Goal: Task Accomplishment & Management: Use online tool/utility

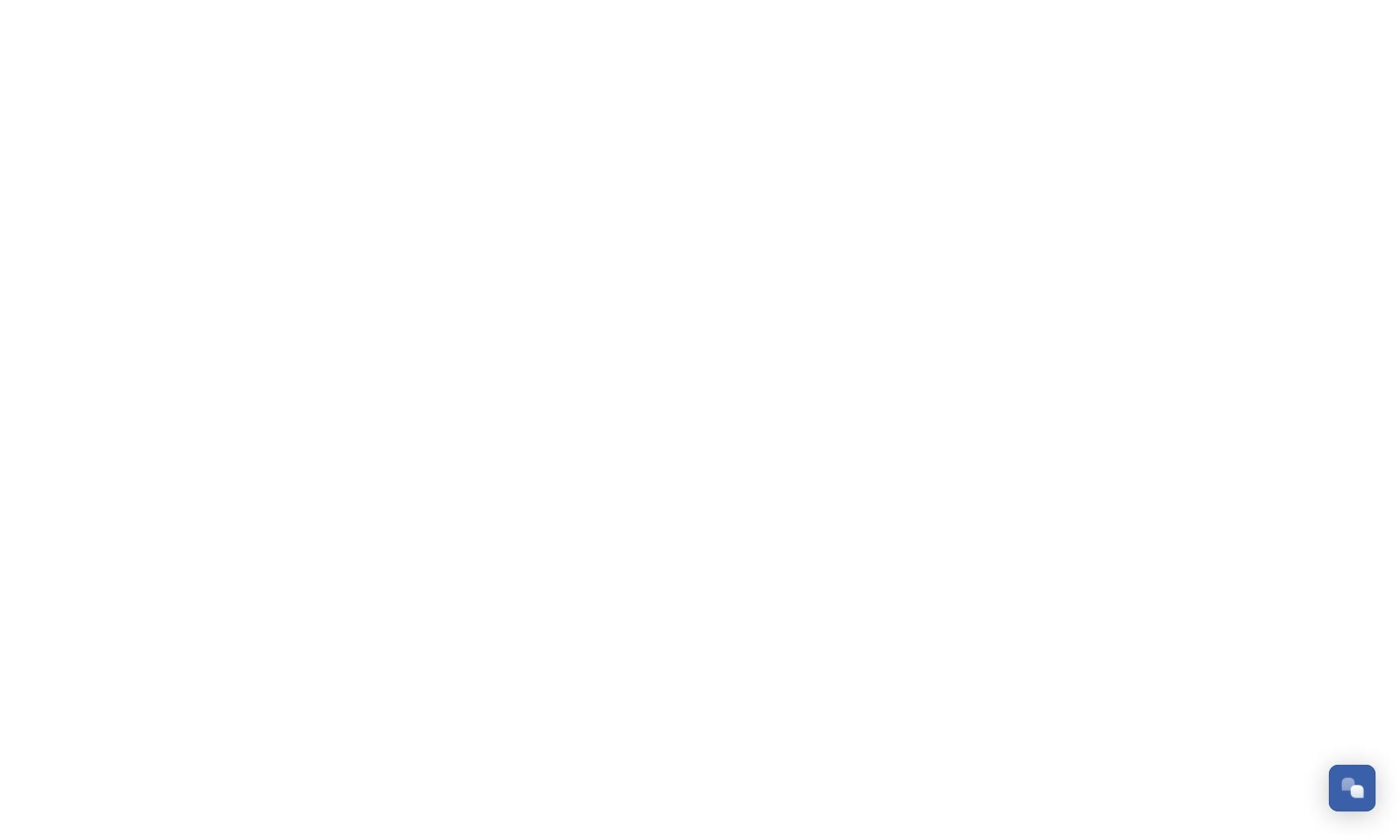
scroll to position [241, 0]
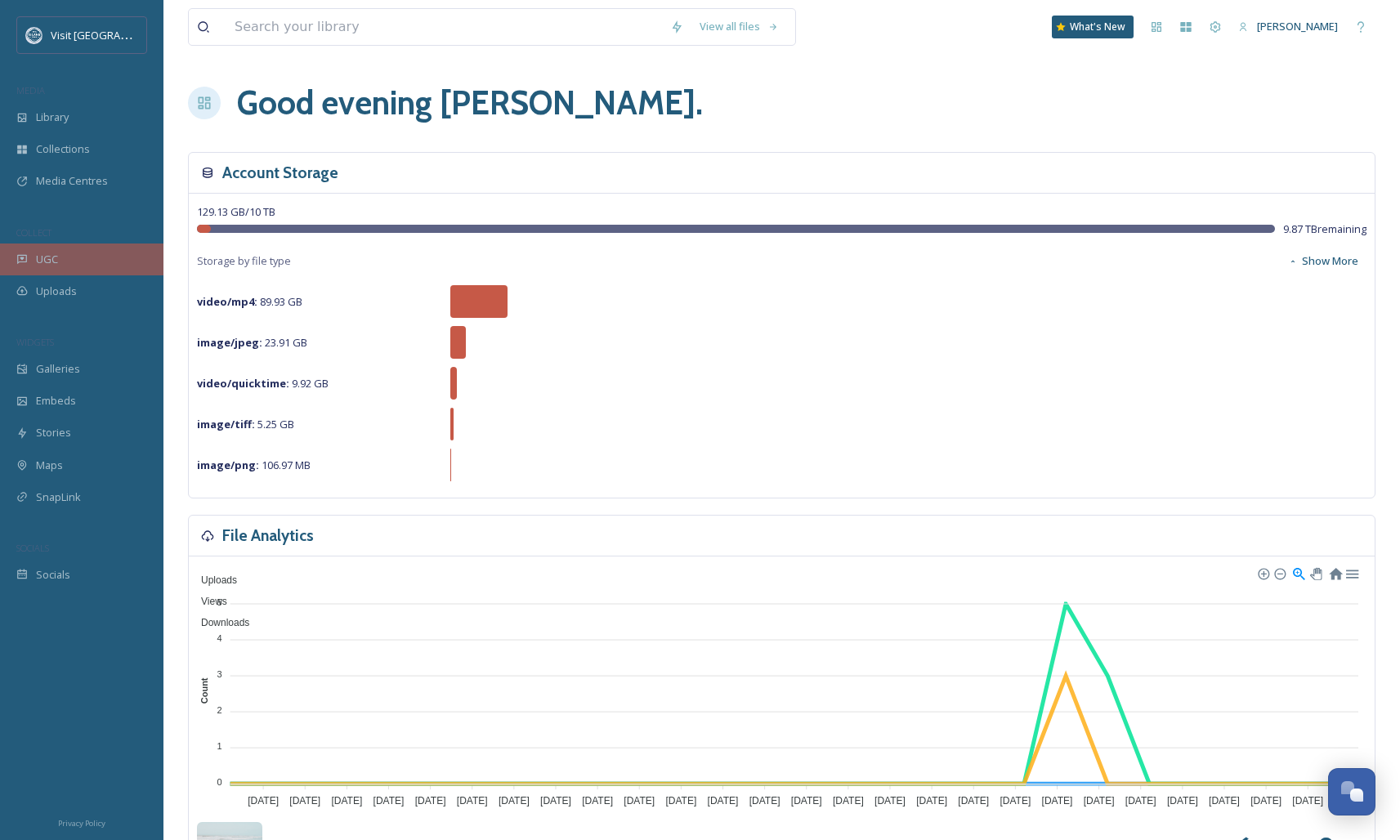
click at [104, 251] on div "UGC" at bounding box center [82, 260] width 163 height 32
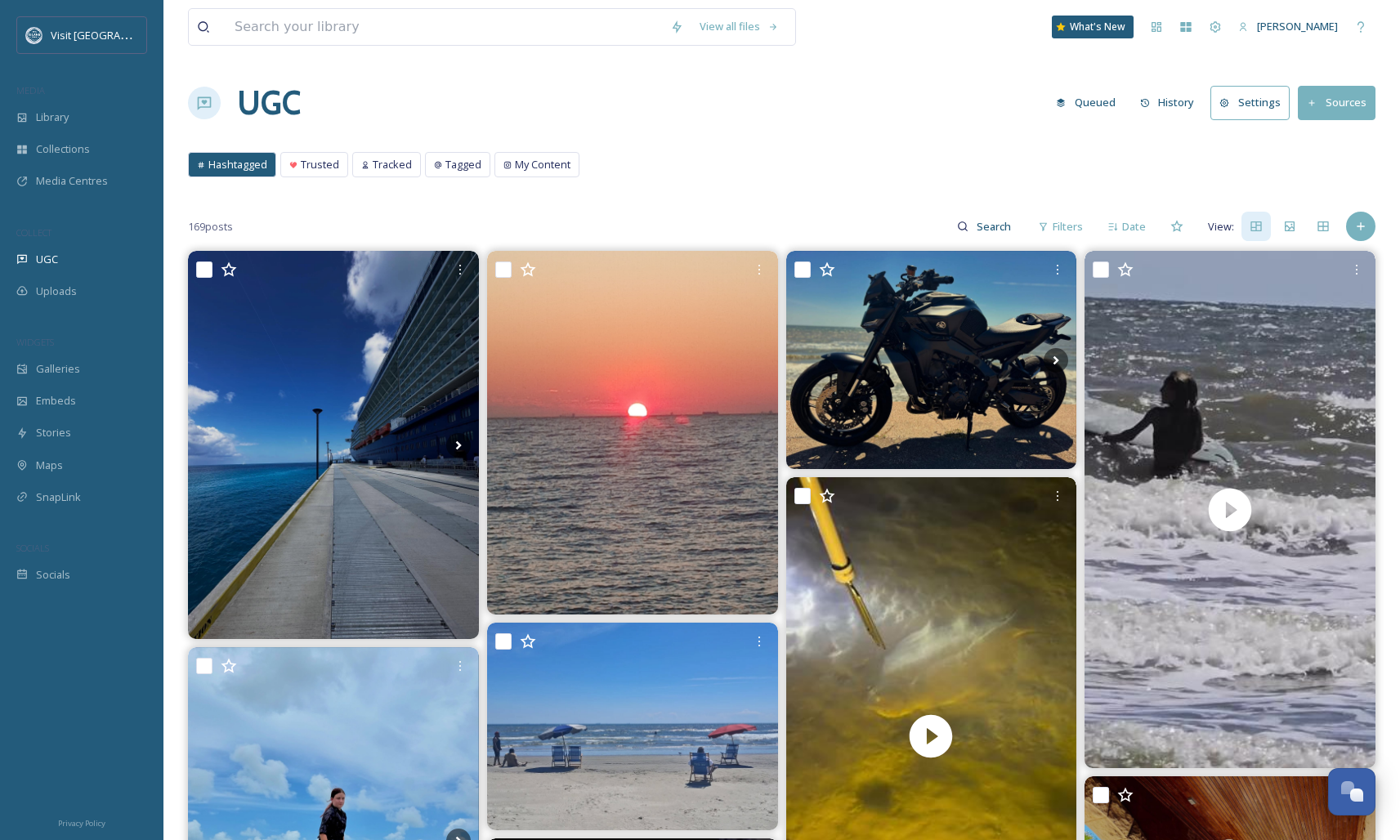
click at [1315, 110] on button "Sources" at bounding box center [1335, 102] width 77 height 33
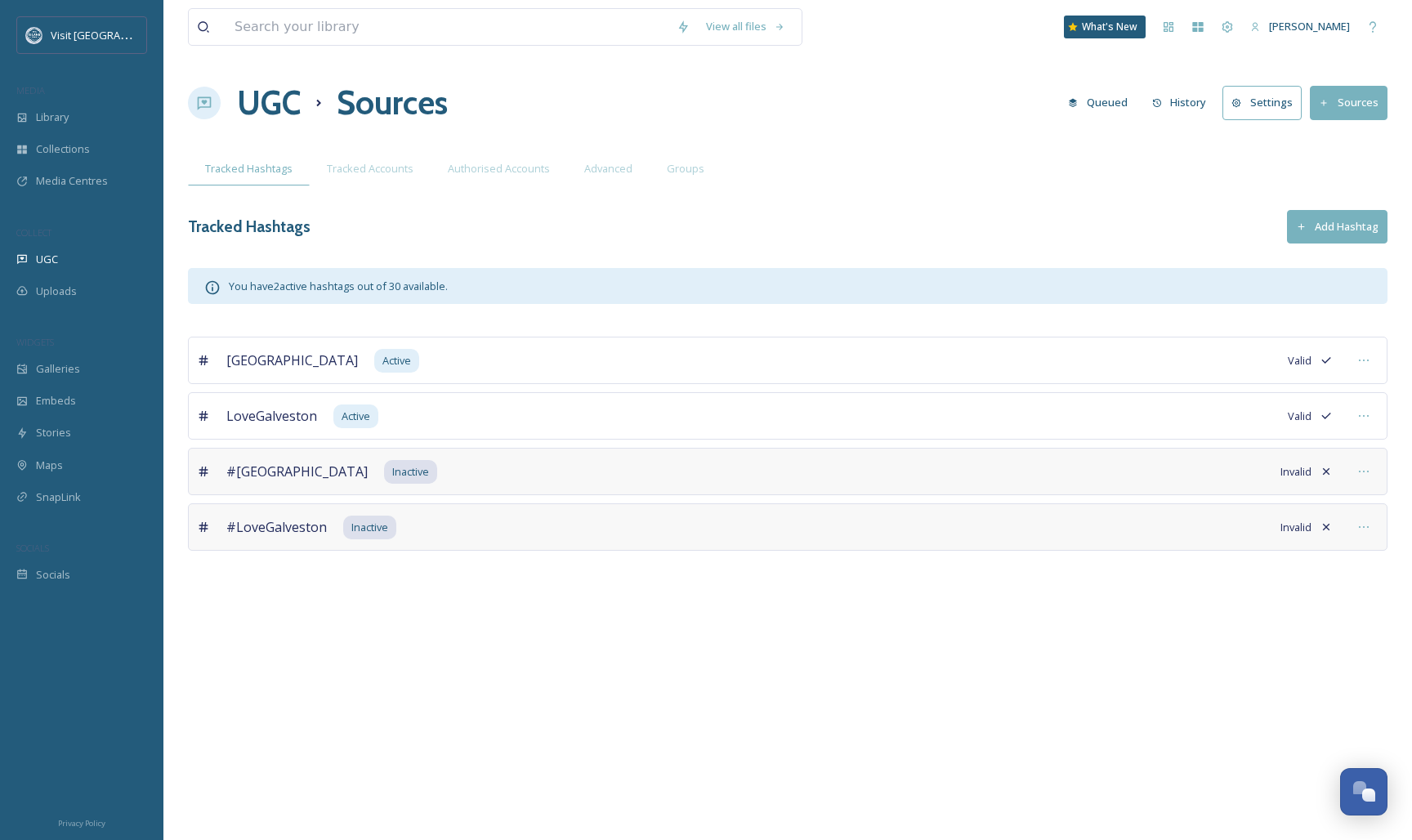
click at [1287, 230] on div "Tracked Hashtags Add Hashtag" at bounding box center [788, 226] width 1200 height 33
click at [1293, 229] on button "Add Hashtag" at bounding box center [1337, 226] width 100 height 33
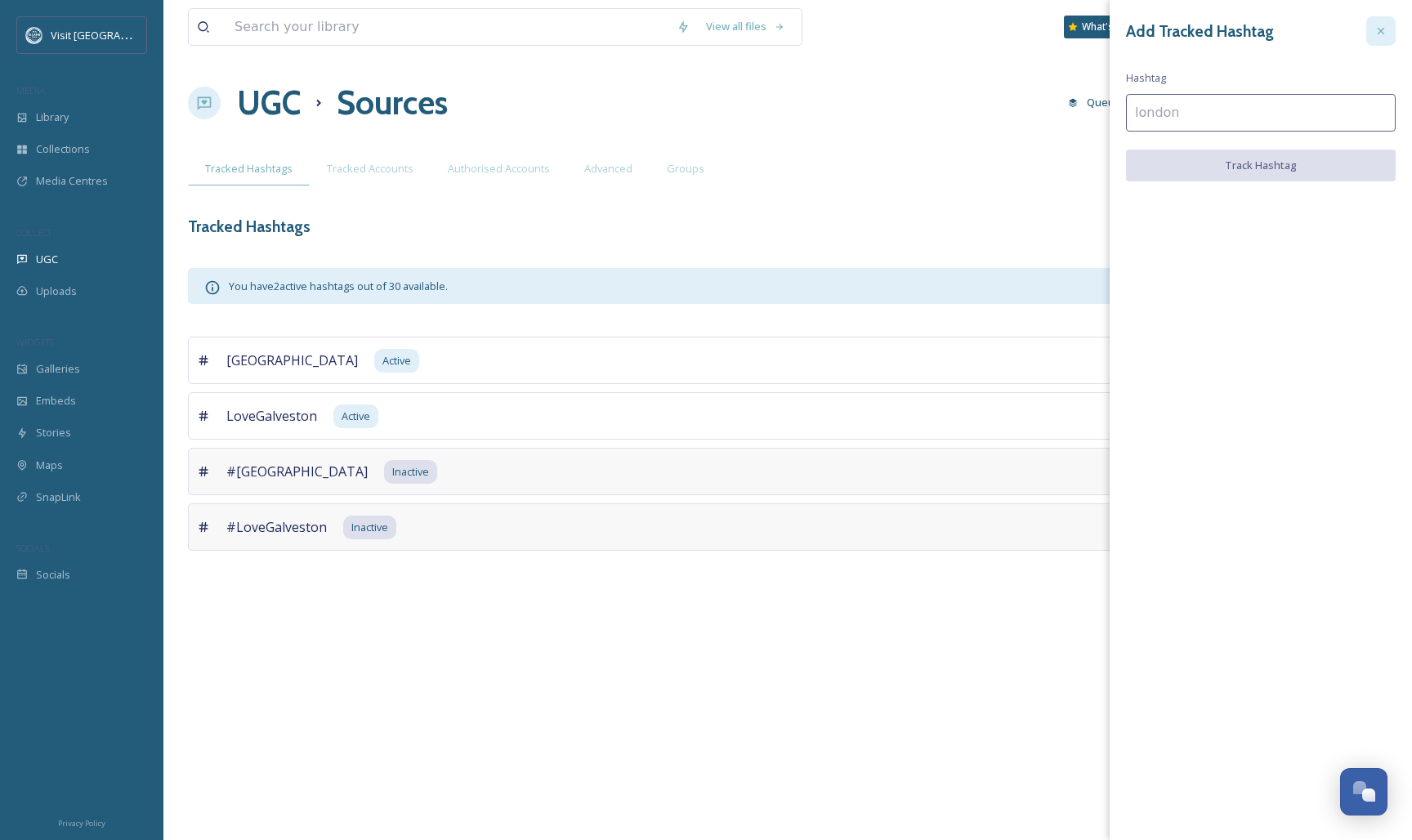
click at [1376, 34] on icon at bounding box center [1381, 31] width 13 height 13
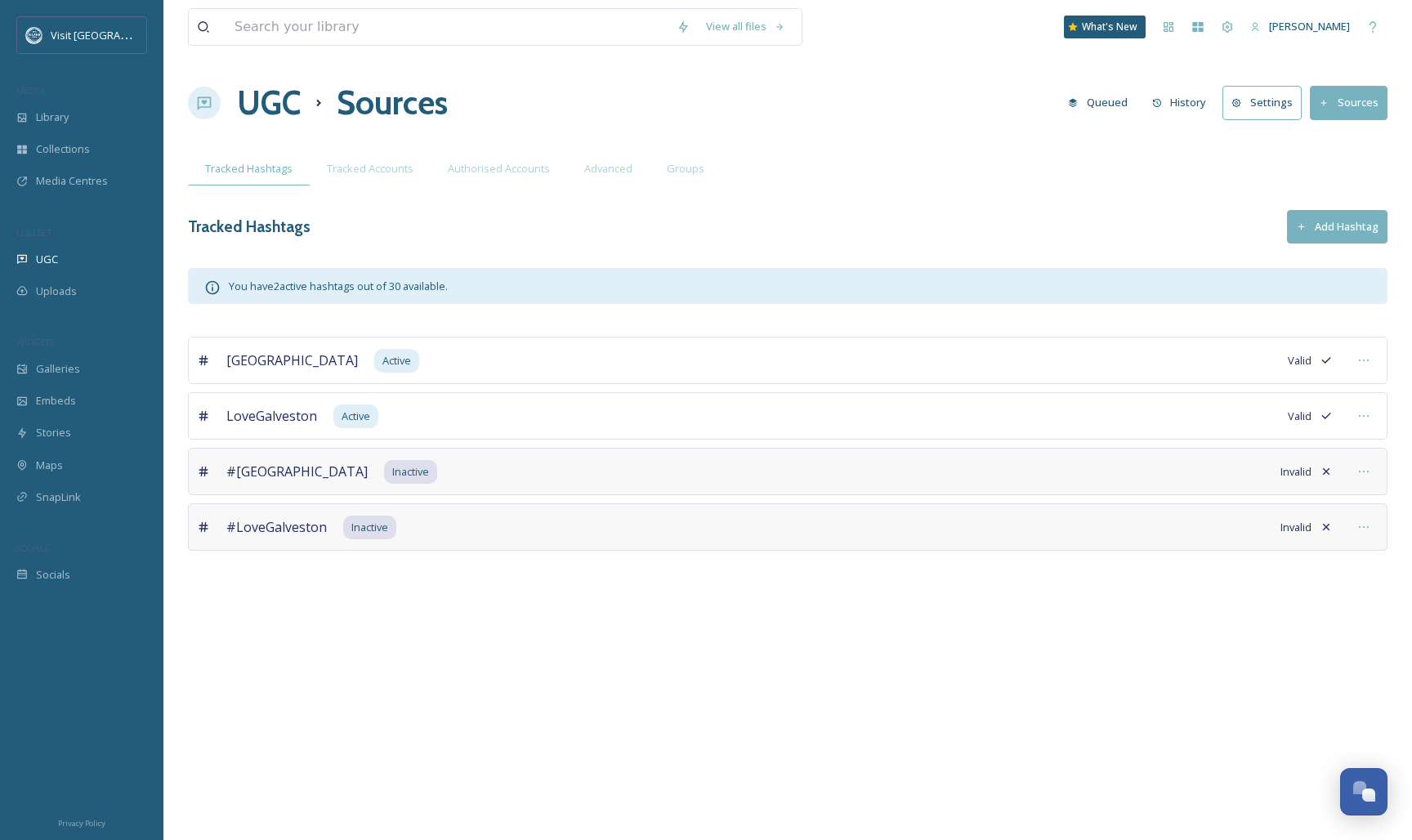
click at [1326, 471] on icon at bounding box center [1326, 471] width 7 height 7
click at [1323, 526] on icon at bounding box center [1325, 527] width 13 height 13
click at [1342, 240] on button "Add Hashtag" at bounding box center [1337, 226] width 100 height 33
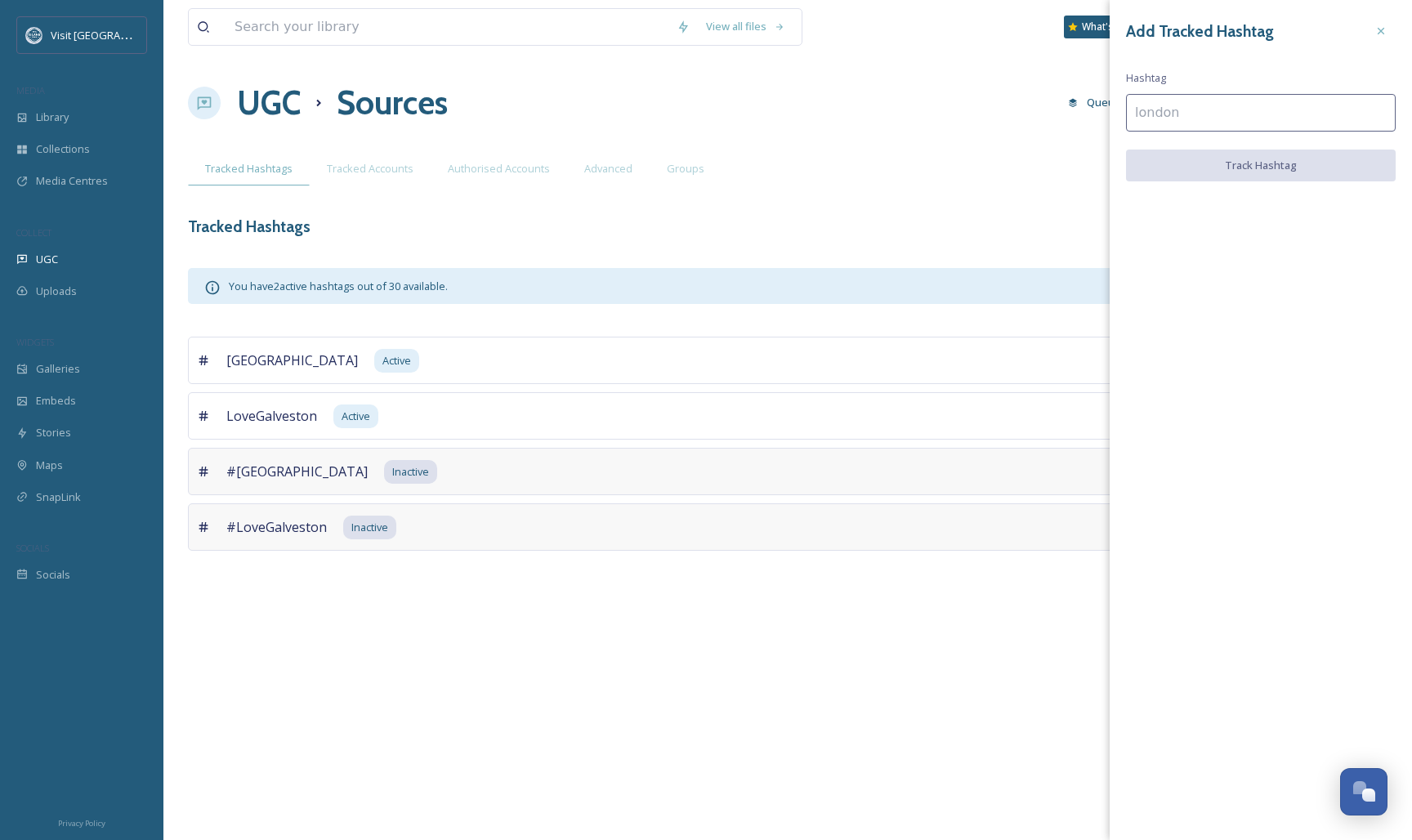
click at [1214, 113] on input at bounding box center [1260, 113] width 269 height 37
type input "#Galvestontx"
click at [1319, 165] on button "Track Hashtag" at bounding box center [1260, 166] width 269 height 33
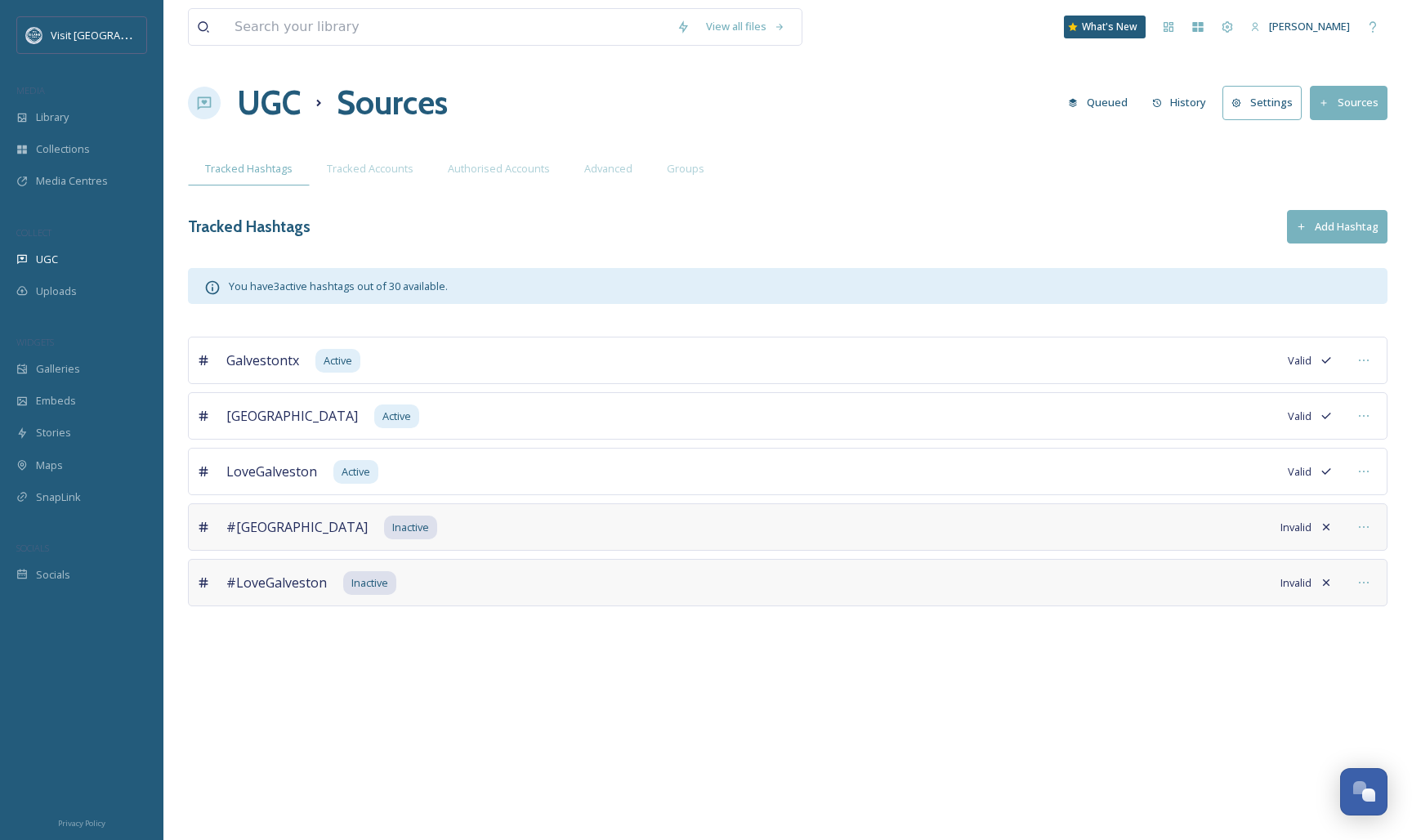
click at [1330, 219] on button "Add Hashtag" at bounding box center [1337, 226] width 100 height 33
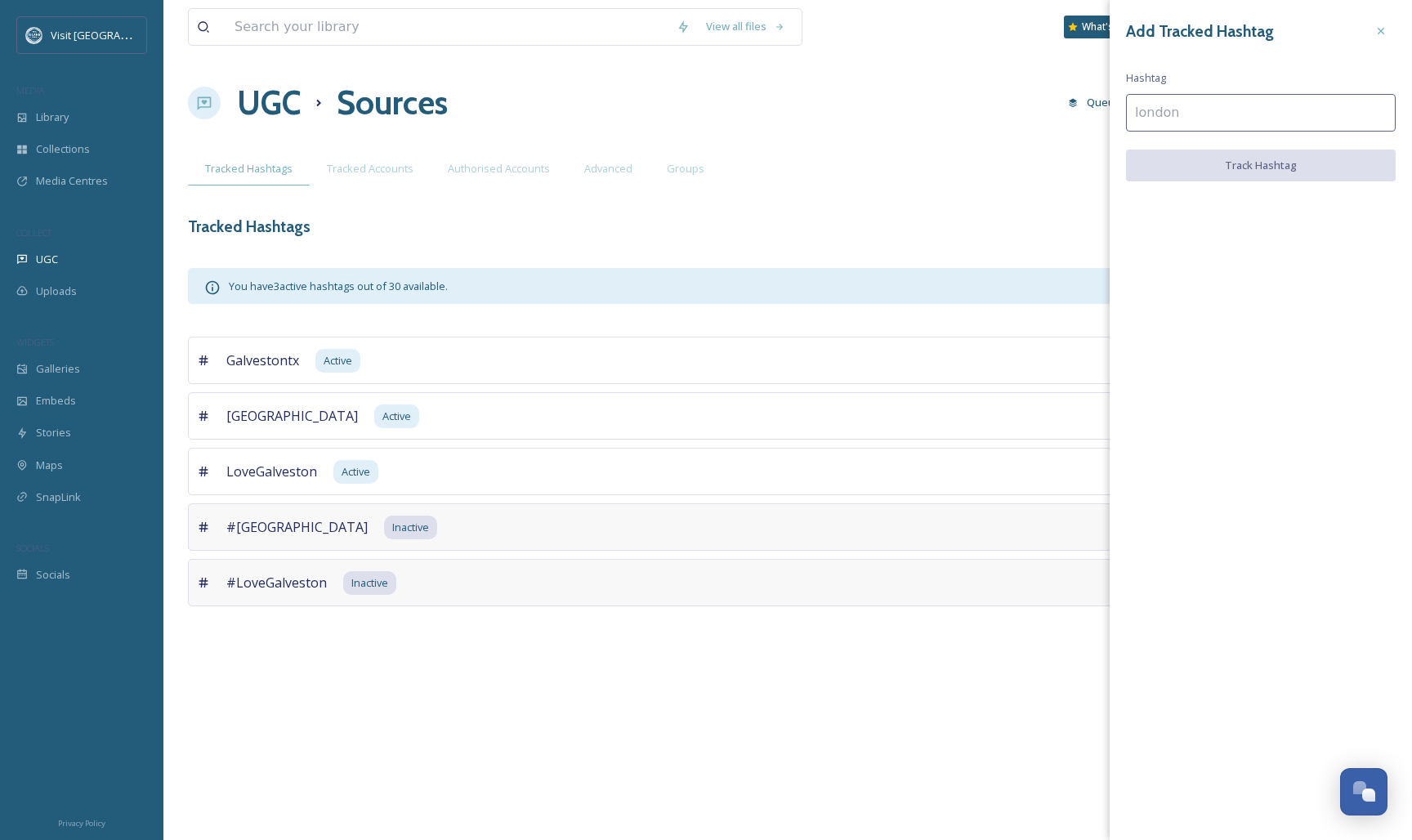
click at [1240, 119] on input at bounding box center [1260, 113] width 269 height 37
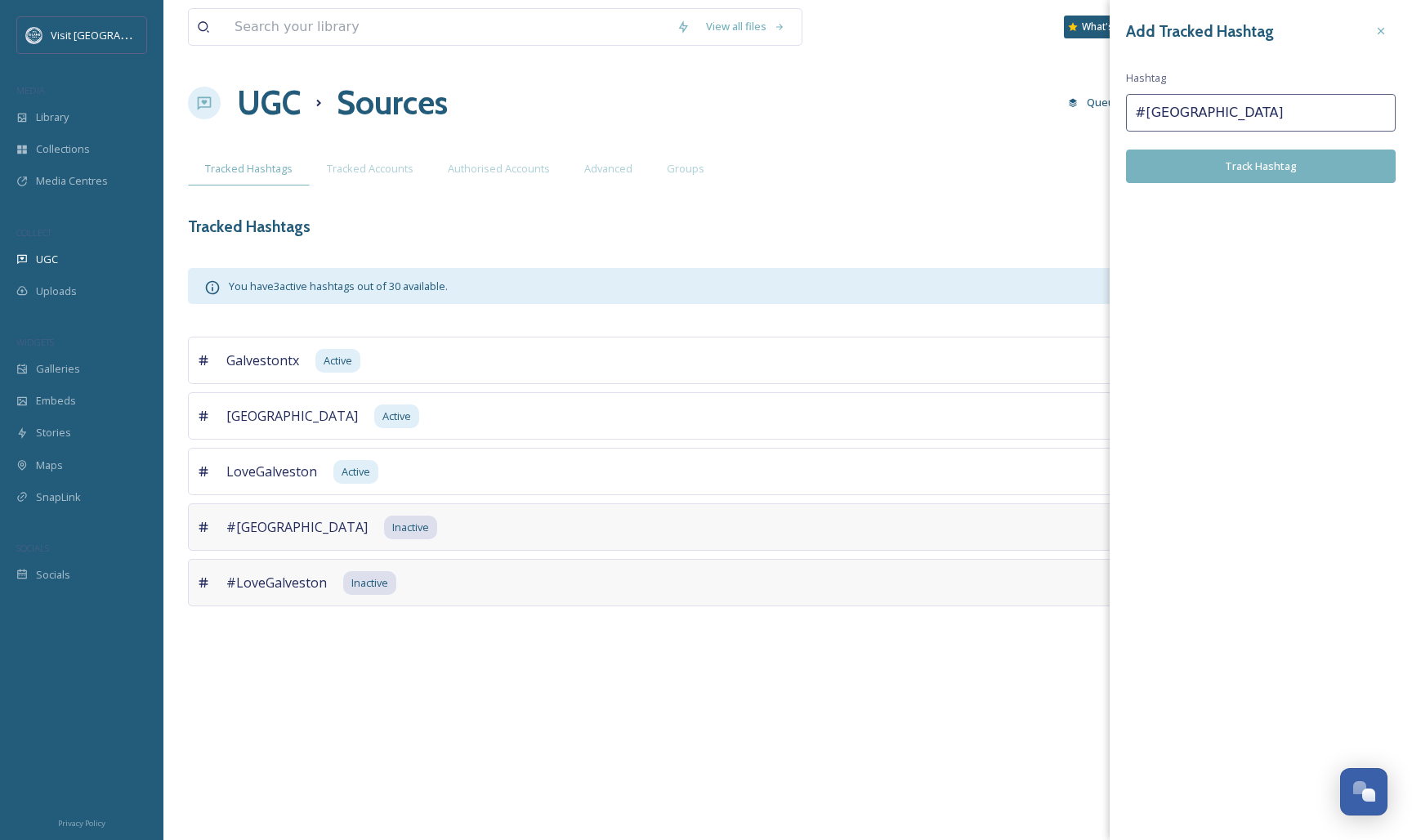
type input "#[GEOGRAPHIC_DATA]"
click at [1271, 172] on button "Track Hashtag" at bounding box center [1260, 166] width 269 height 33
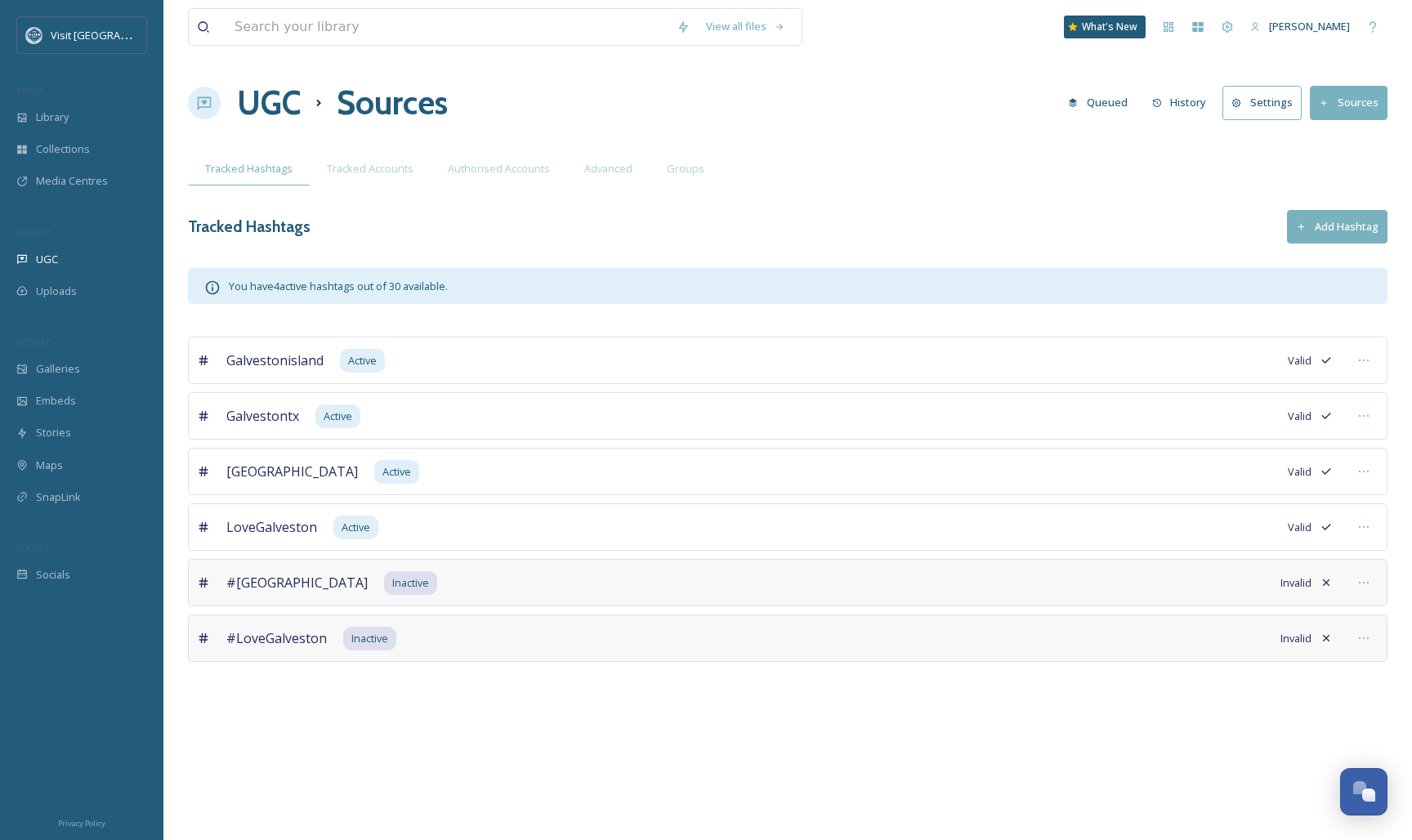
click at [1340, 219] on button "Add Hashtag" at bounding box center [1337, 226] width 100 height 33
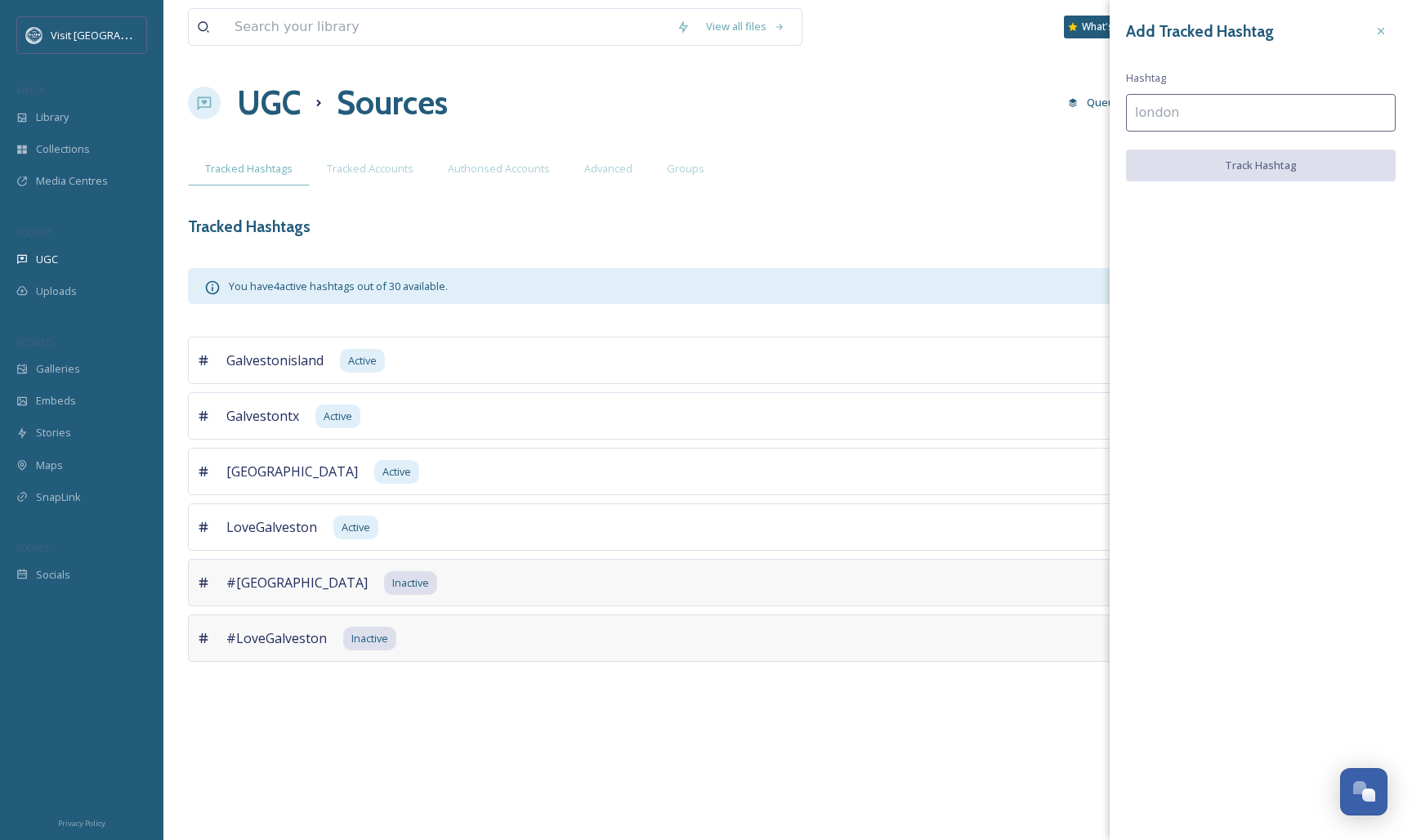
click at [1224, 110] on input at bounding box center [1260, 113] width 269 height 37
type input "%"
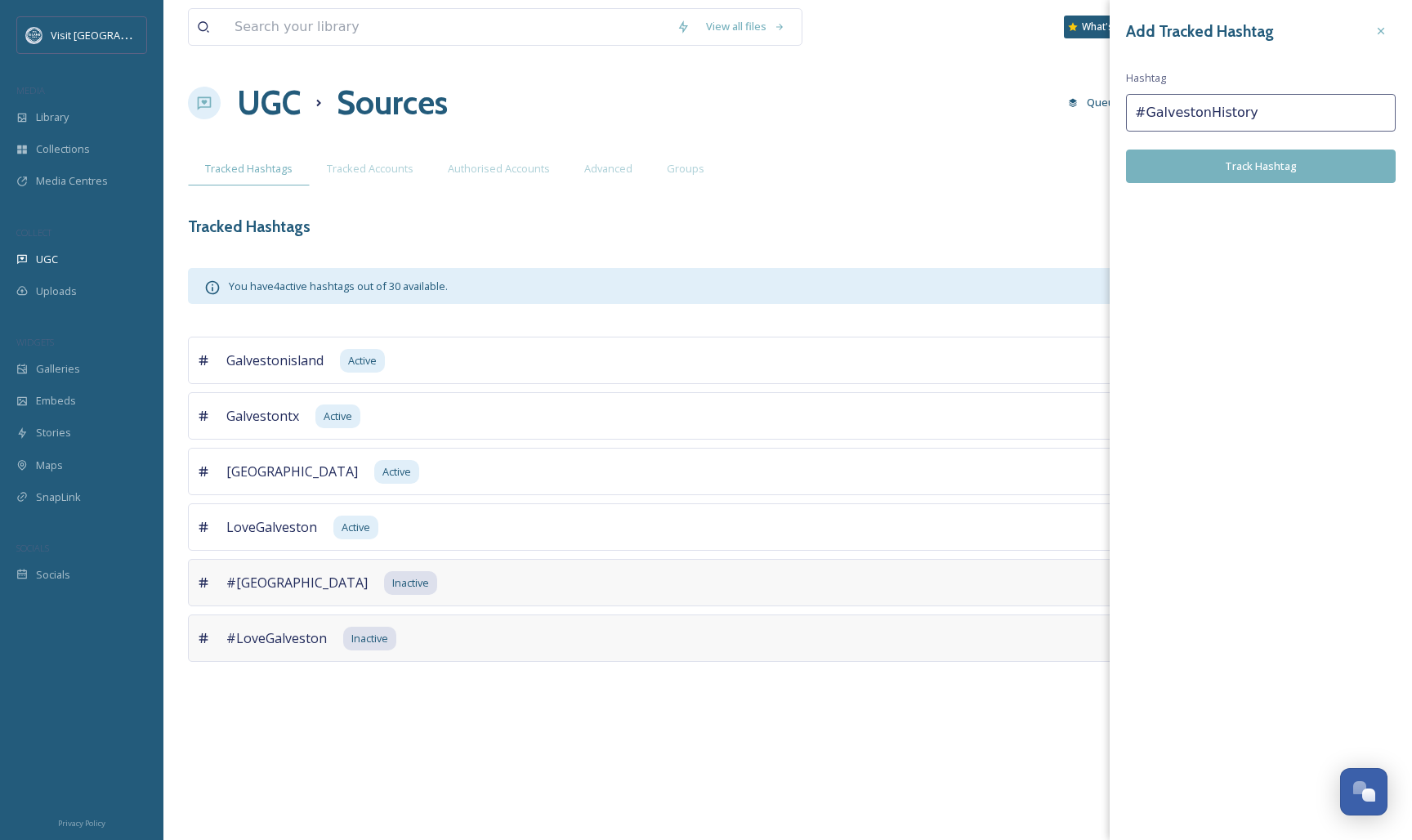
type input "#GalvestonHistory"
click at [1339, 161] on button "Track Hashtag" at bounding box center [1260, 166] width 269 height 33
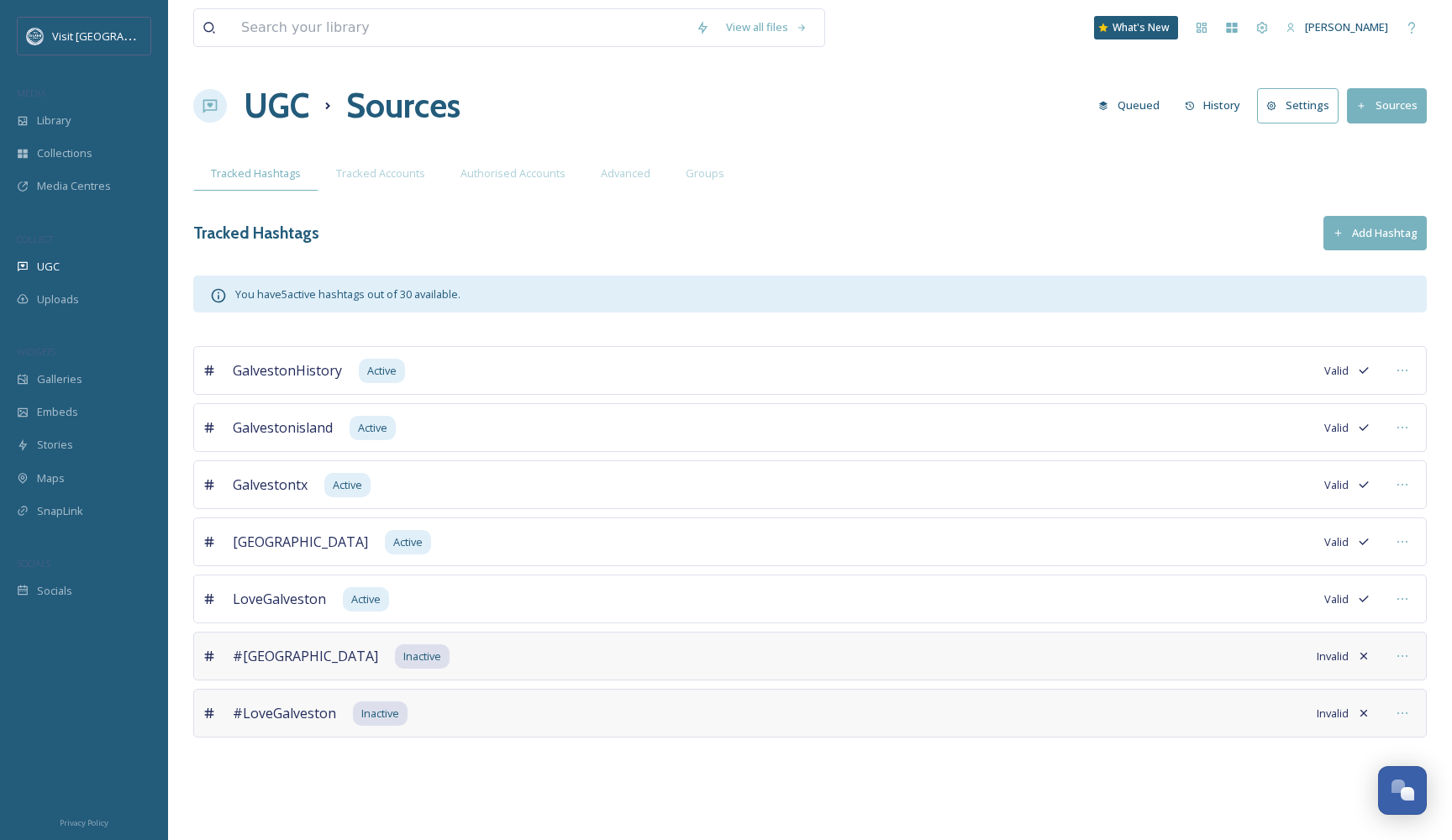
click at [1380, 219] on button "Add Hashtag" at bounding box center [1375, 232] width 103 height 34
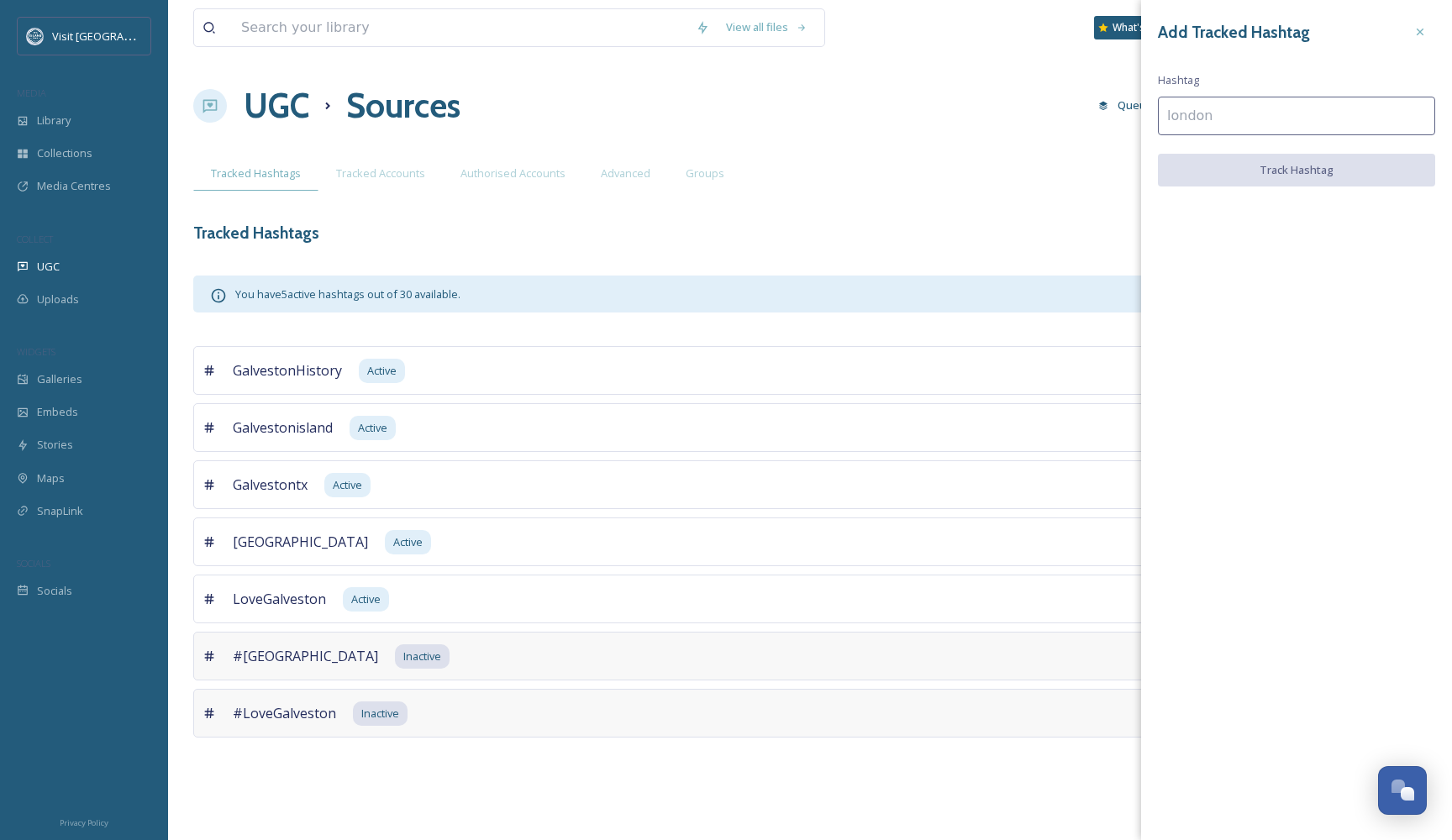
click at [1220, 113] on input at bounding box center [1296, 116] width 277 height 38
type input "galvestonfood"
click at [1253, 177] on button "Track Hashtag" at bounding box center [1296, 170] width 277 height 34
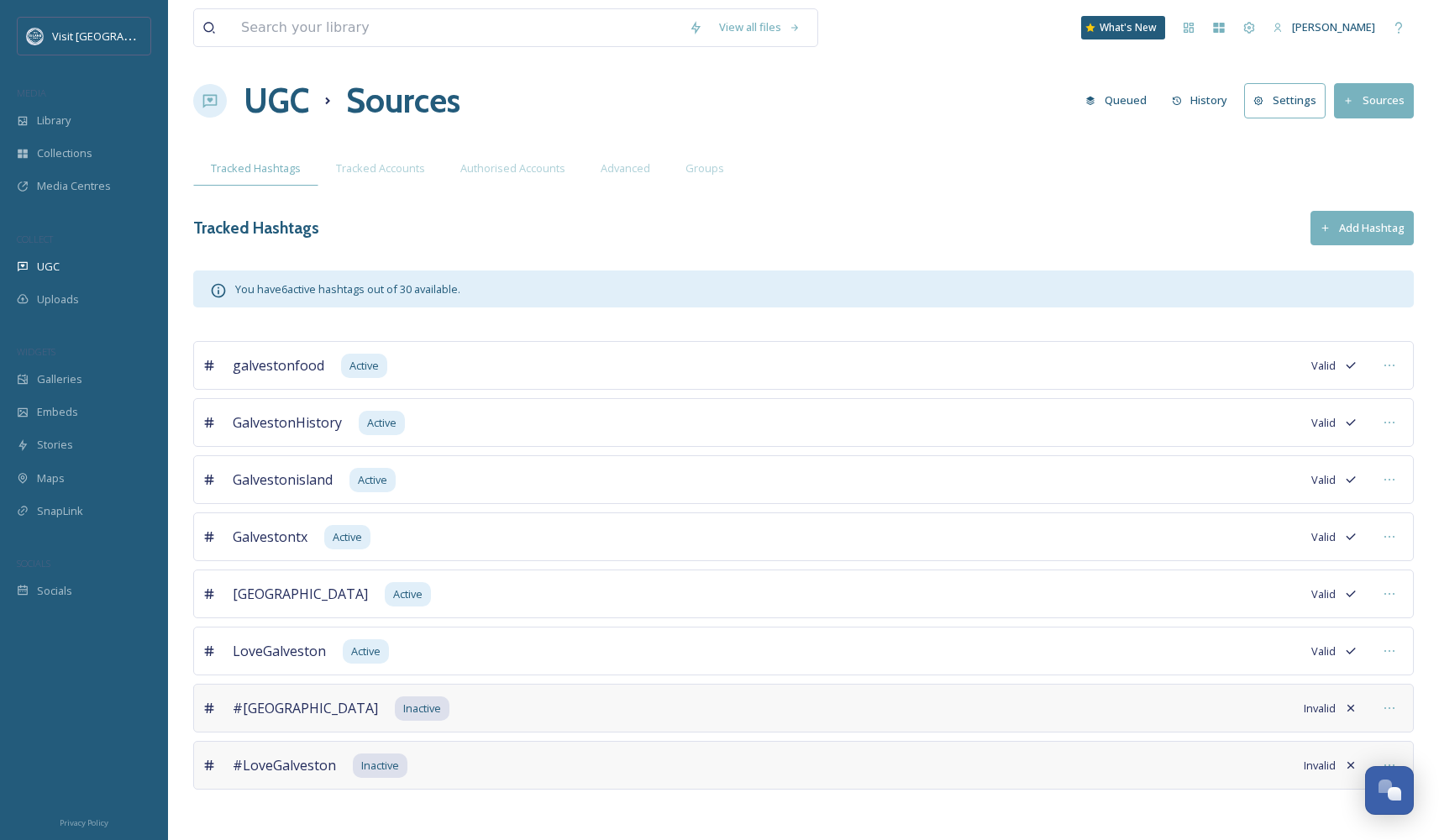
scroll to position [4, 0]
click at [1263, 173] on div "Tracked Hashtags Tracked Accounts Authorised Accounts Advanced Groups" at bounding box center [803, 169] width 1221 height 34
click at [1353, 239] on button "Add Hashtag" at bounding box center [1362, 228] width 103 height 34
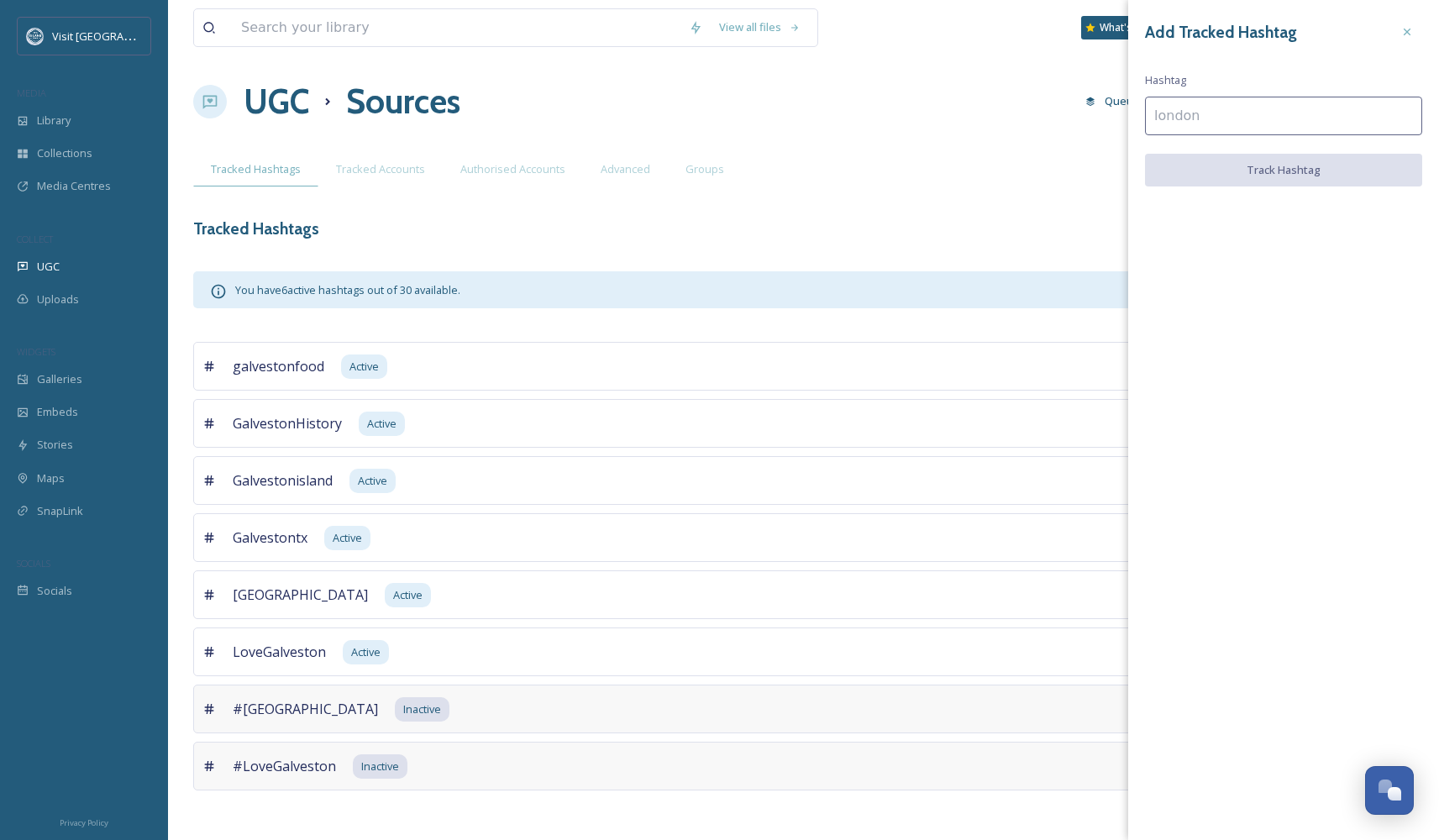
click at [1221, 115] on input at bounding box center [1283, 116] width 277 height 38
click at [1208, 115] on input "galvestobrestaurants" at bounding box center [1283, 116] width 277 height 38
type input "galvestonrestaurants"
click at [1214, 167] on button "Track Hashtag" at bounding box center [1283, 170] width 277 height 34
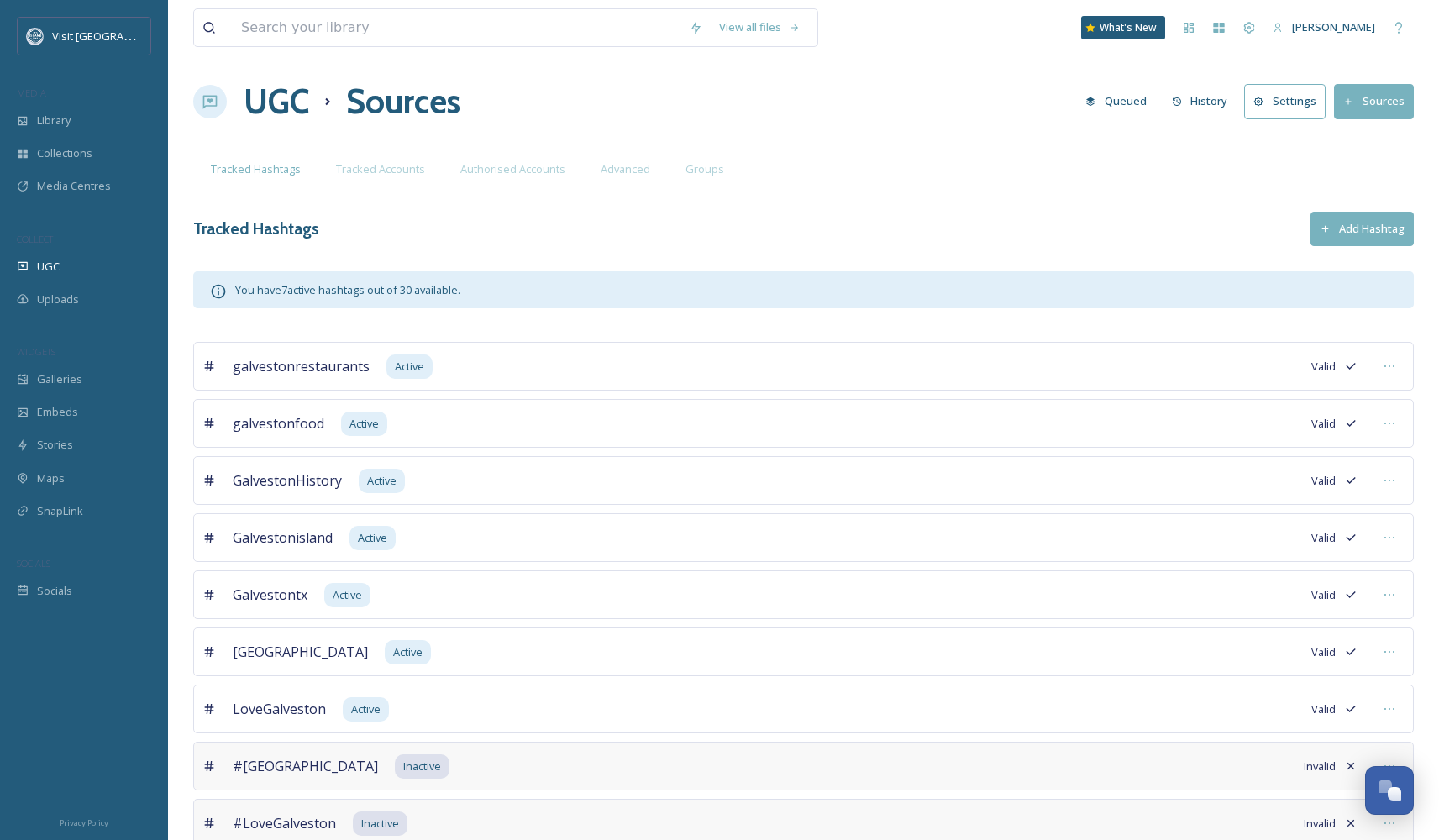
click at [1214, 167] on div "Tracked Hashtags Tracked Accounts Authorised Accounts Advanced Groups" at bounding box center [803, 169] width 1221 height 34
click at [1372, 229] on button "Add Hashtag" at bounding box center [1362, 228] width 103 height 34
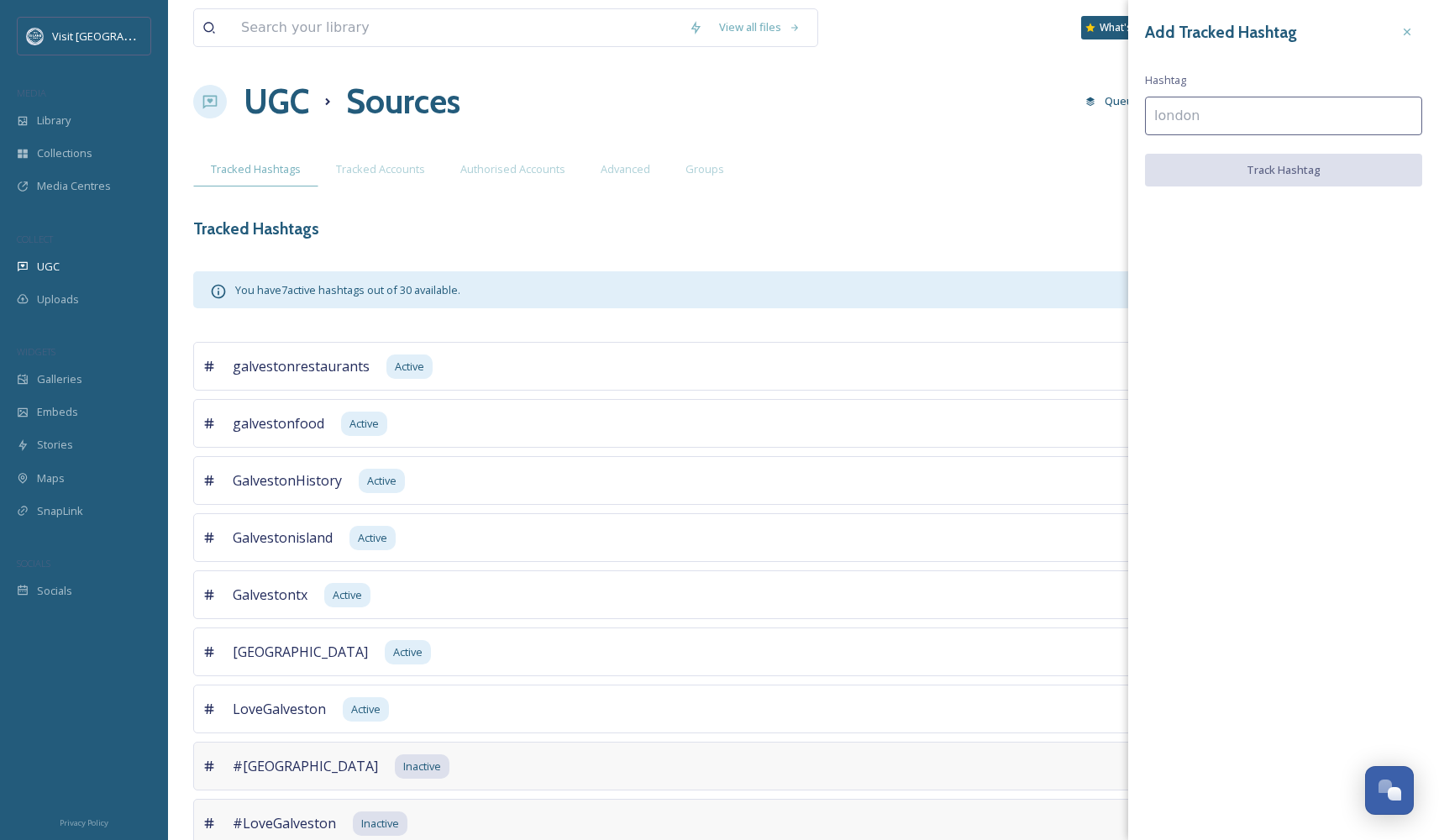
click at [1174, 110] on input at bounding box center [1283, 116] width 277 height 38
type input "visitgalveston"
click at [1313, 193] on div "Add Tracked Hashtag Hashtag visitgalveston Track [GEOGRAPHIC_DATA]" at bounding box center [1284, 102] width 311 height 205
click at [1312, 184] on button "Track Hashtag" at bounding box center [1283, 170] width 277 height 34
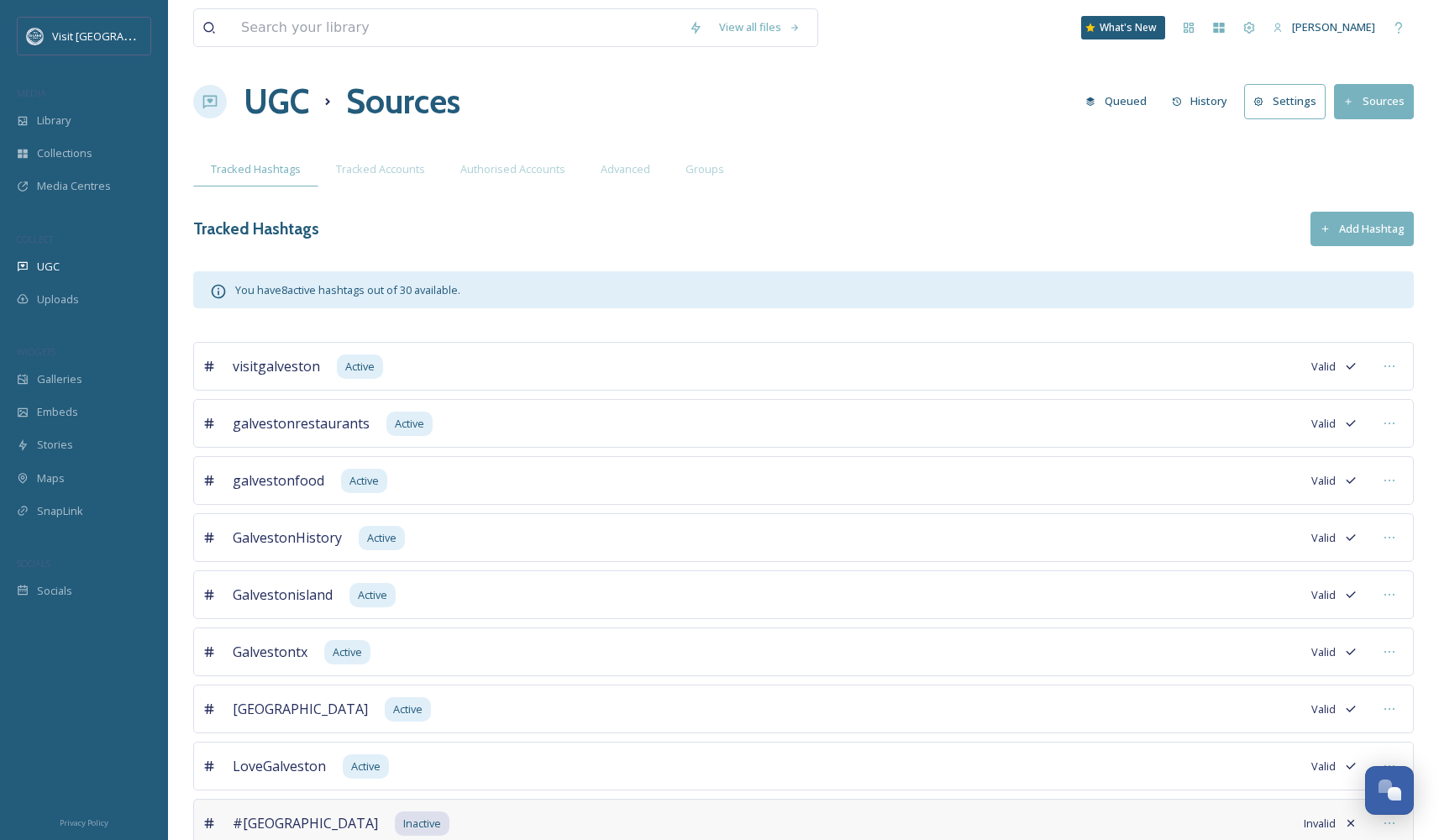
click at [1389, 241] on button "Add Hashtag" at bounding box center [1362, 228] width 103 height 34
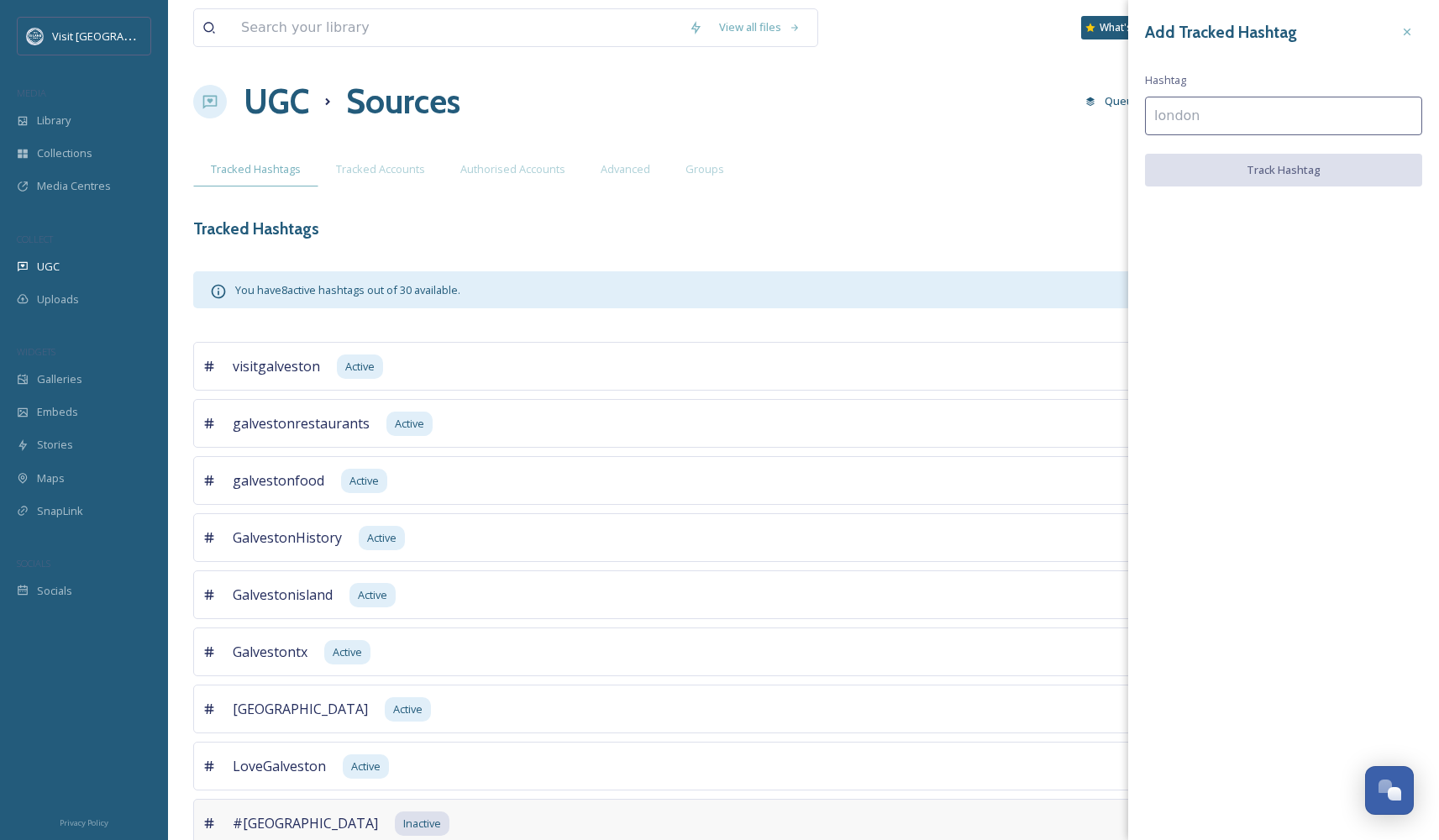
click at [1237, 139] on div "Add Tracked Hashtag Hashtag Track Hashtag" at bounding box center [1284, 101] width 311 height 203
type input "downtowngalveston"
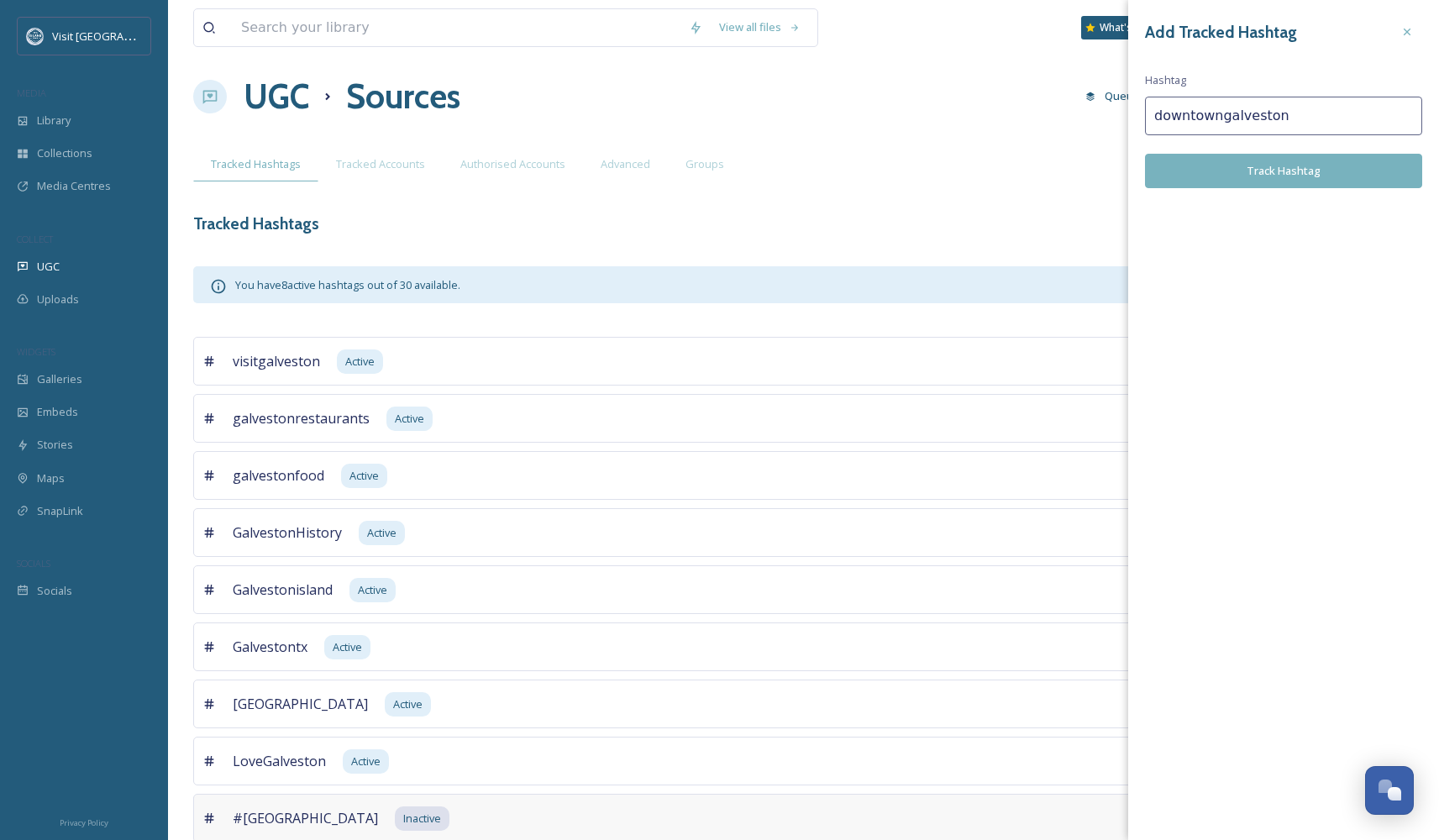
click at [1229, 151] on div "Add Tracked Hashtag [GEOGRAPHIC_DATA] downtowngalveston Track [GEOGRAPHIC_DATA]" at bounding box center [1284, 102] width 311 height 205
click at [1222, 165] on button "Track Hashtag" at bounding box center [1283, 170] width 277 height 34
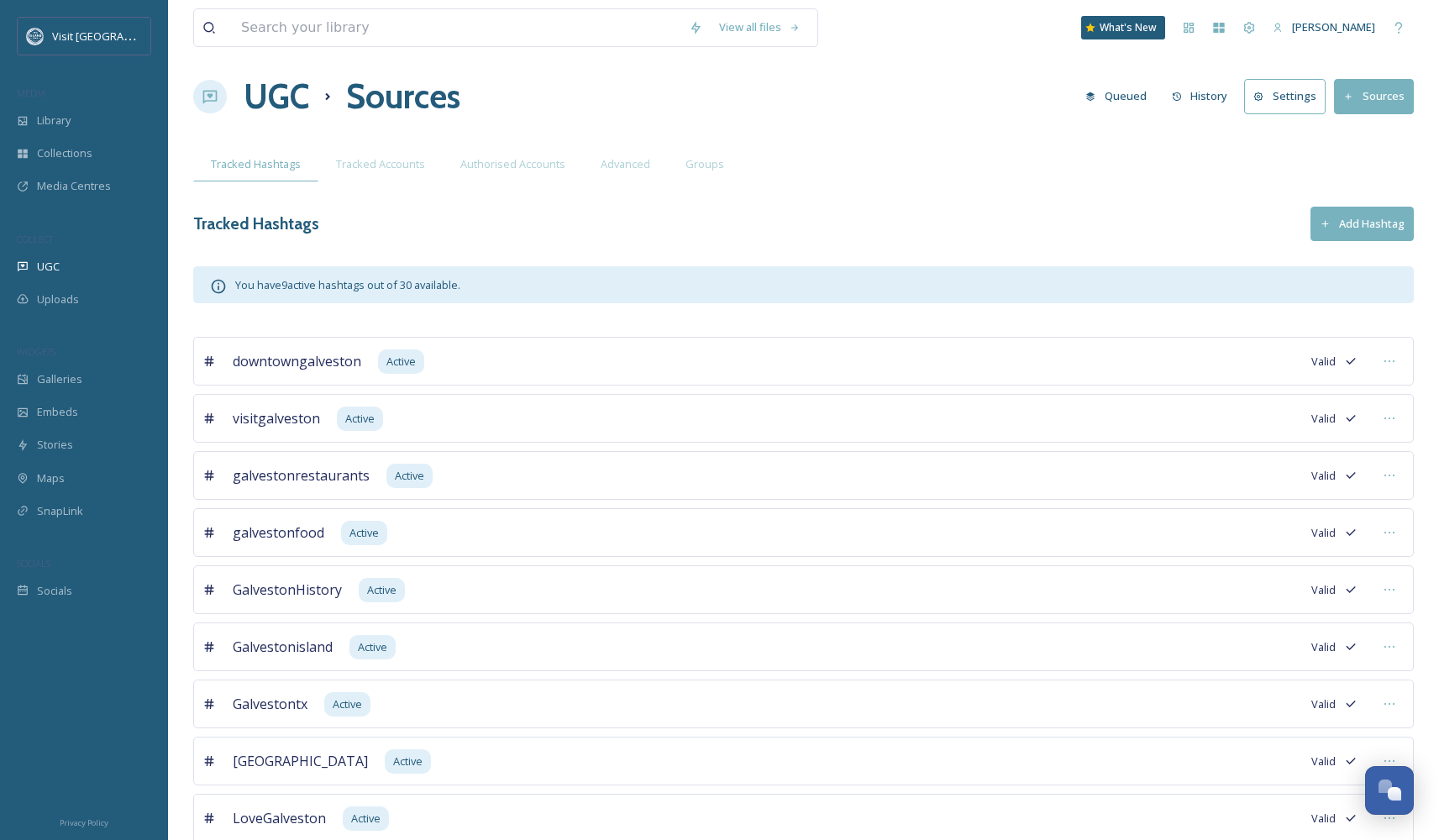
click at [1333, 215] on button "Add Hashtag" at bounding box center [1362, 224] width 103 height 34
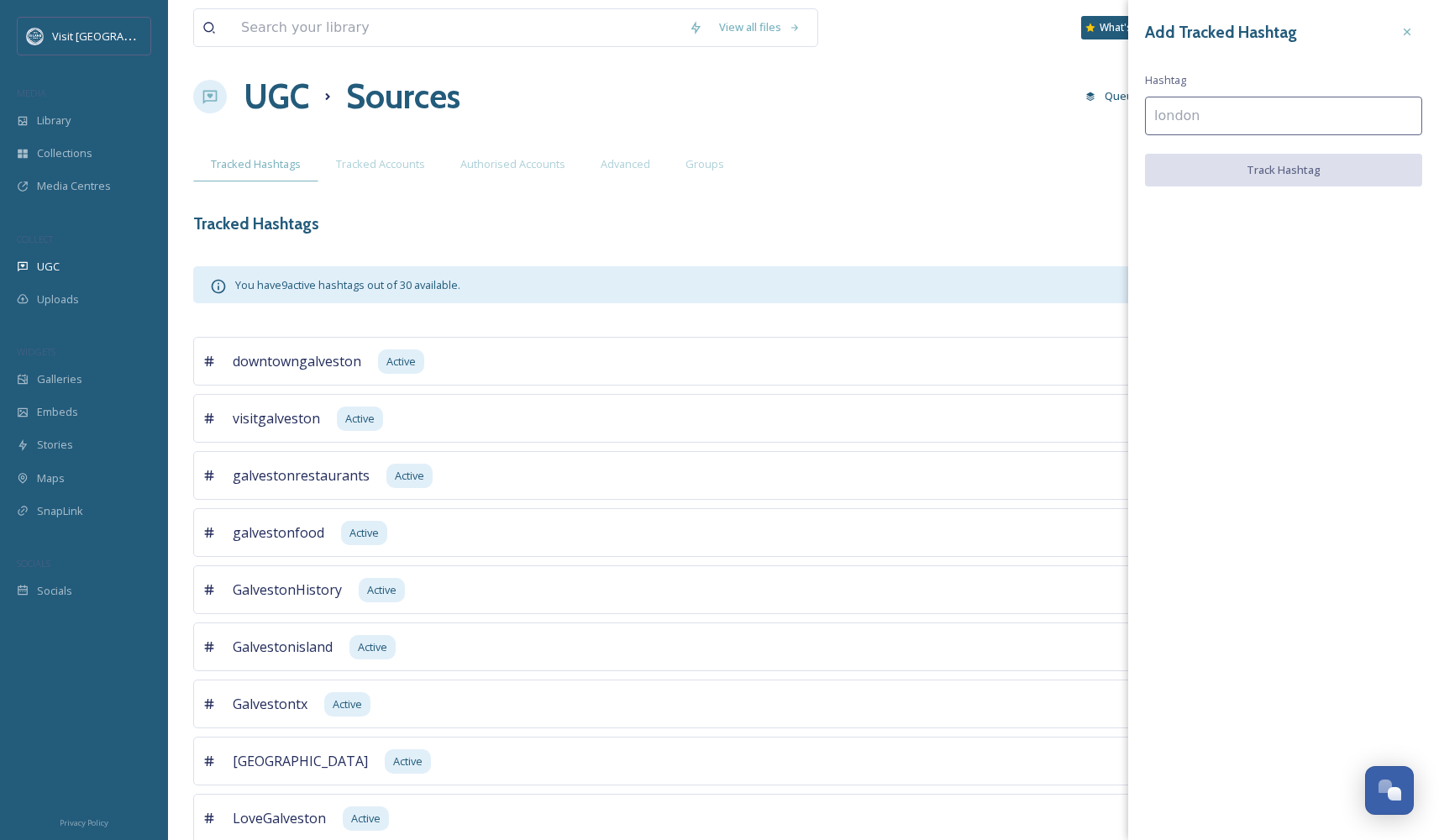
click at [1222, 116] on input at bounding box center [1283, 116] width 277 height 38
type input "islandtime"
click at [1331, 162] on button "Track Hashtag" at bounding box center [1283, 170] width 277 height 34
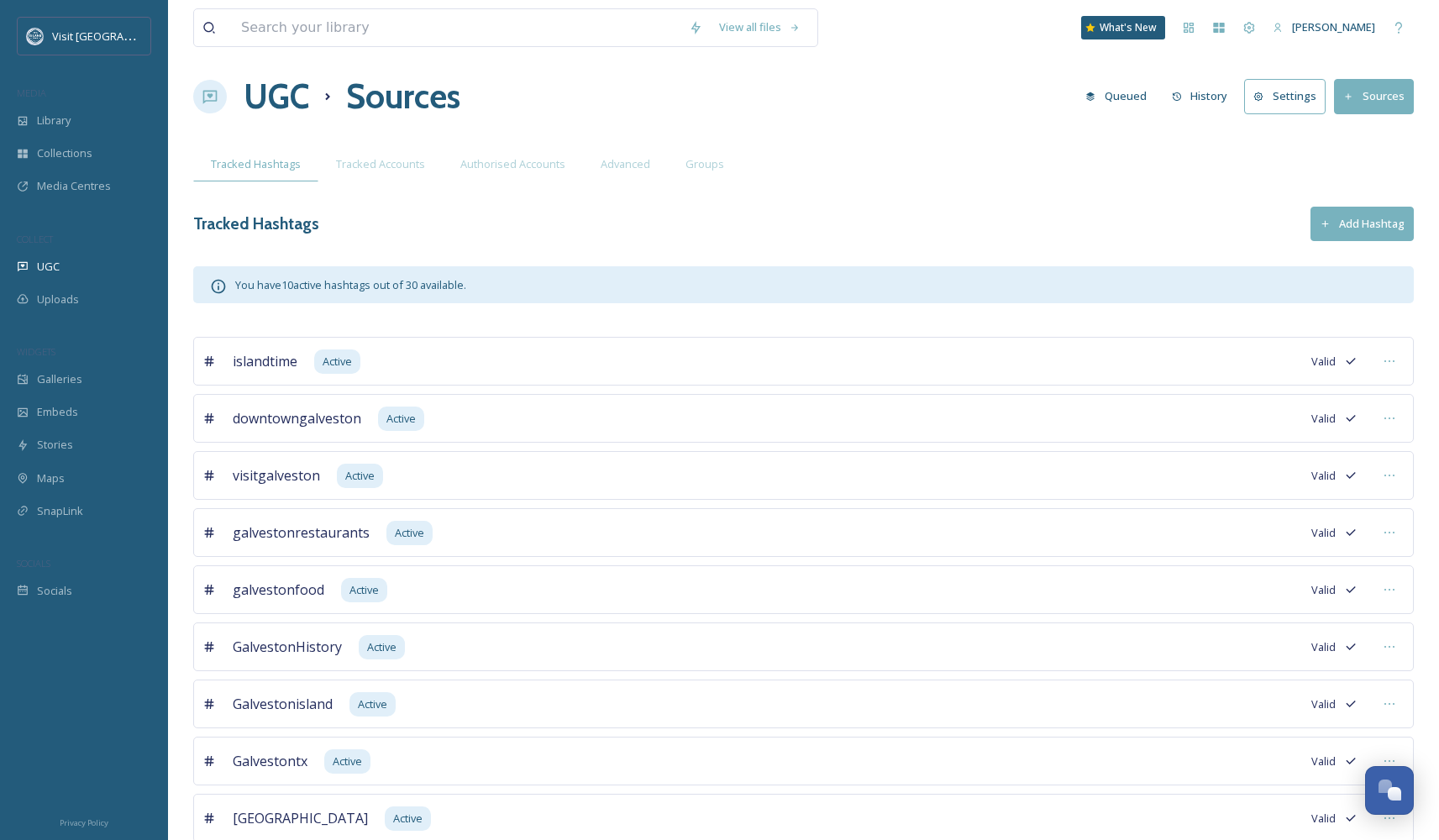
click at [1373, 241] on div "View all files What's New [PERSON_NAME] UGC Sources Queued History Settings Sou…" at bounding box center [802, 527] width 1270 height 1073
click at [1355, 224] on button "Add Hashtag" at bounding box center [1362, 224] width 103 height 34
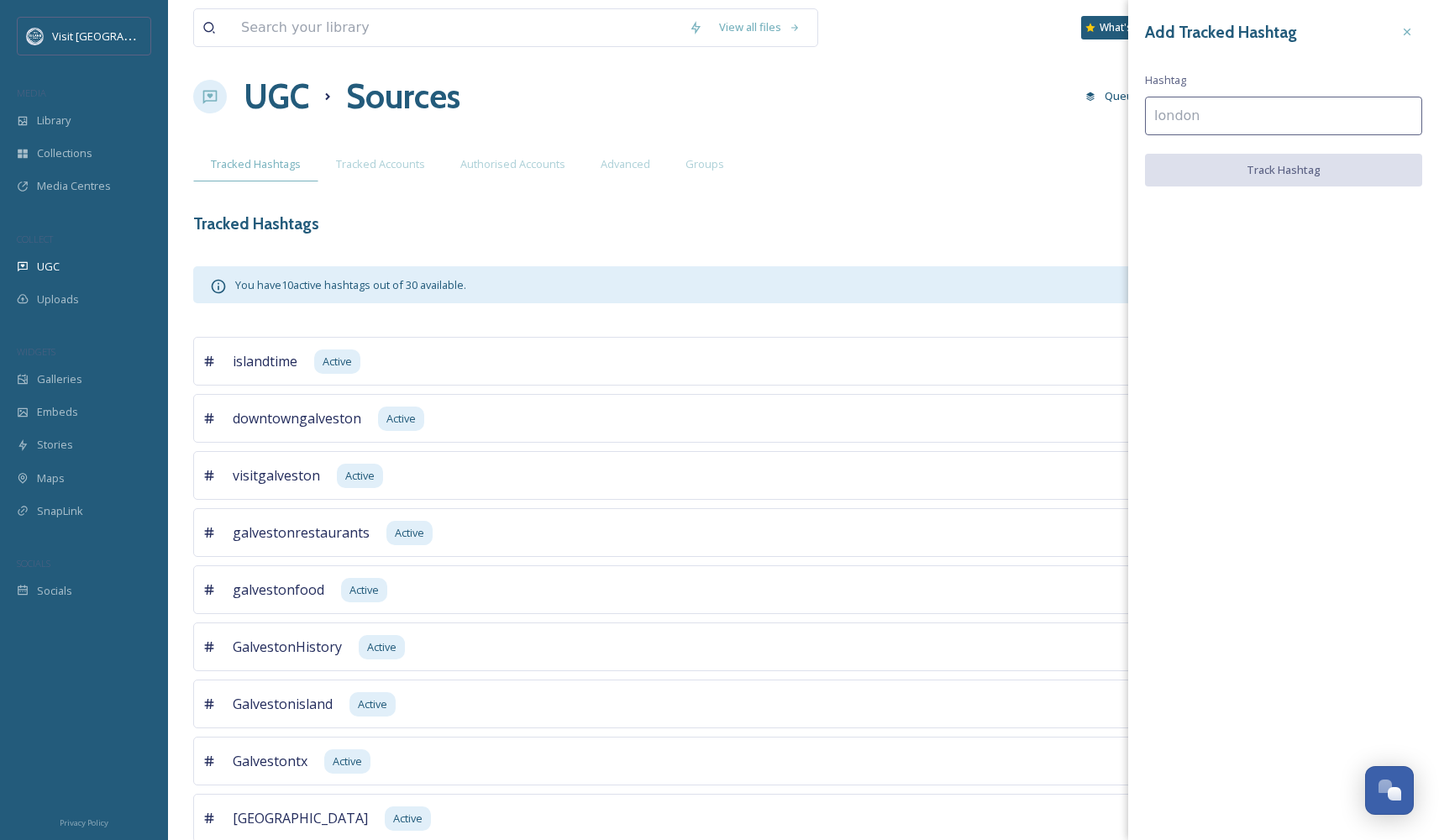
click at [1247, 127] on input at bounding box center [1283, 116] width 277 height 38
type input "moodygardens"
click at [1313, 168] on button "Track Hashtag" at bounding box center [1283, 170] width 277 height 34
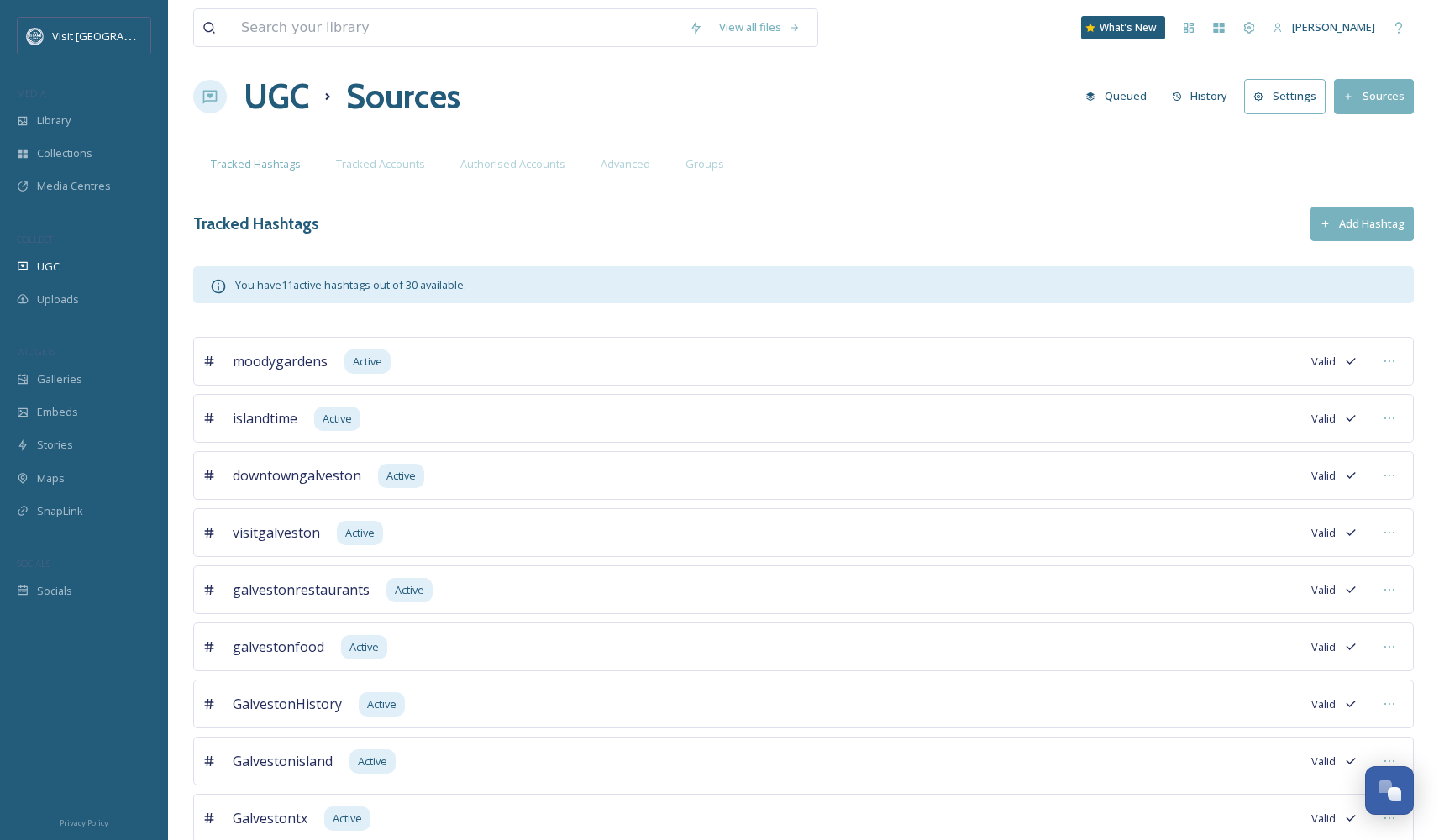
click at [1338, 210] on button "Add Hashtag" at bounding box center [1362, 224] width 103 height 34
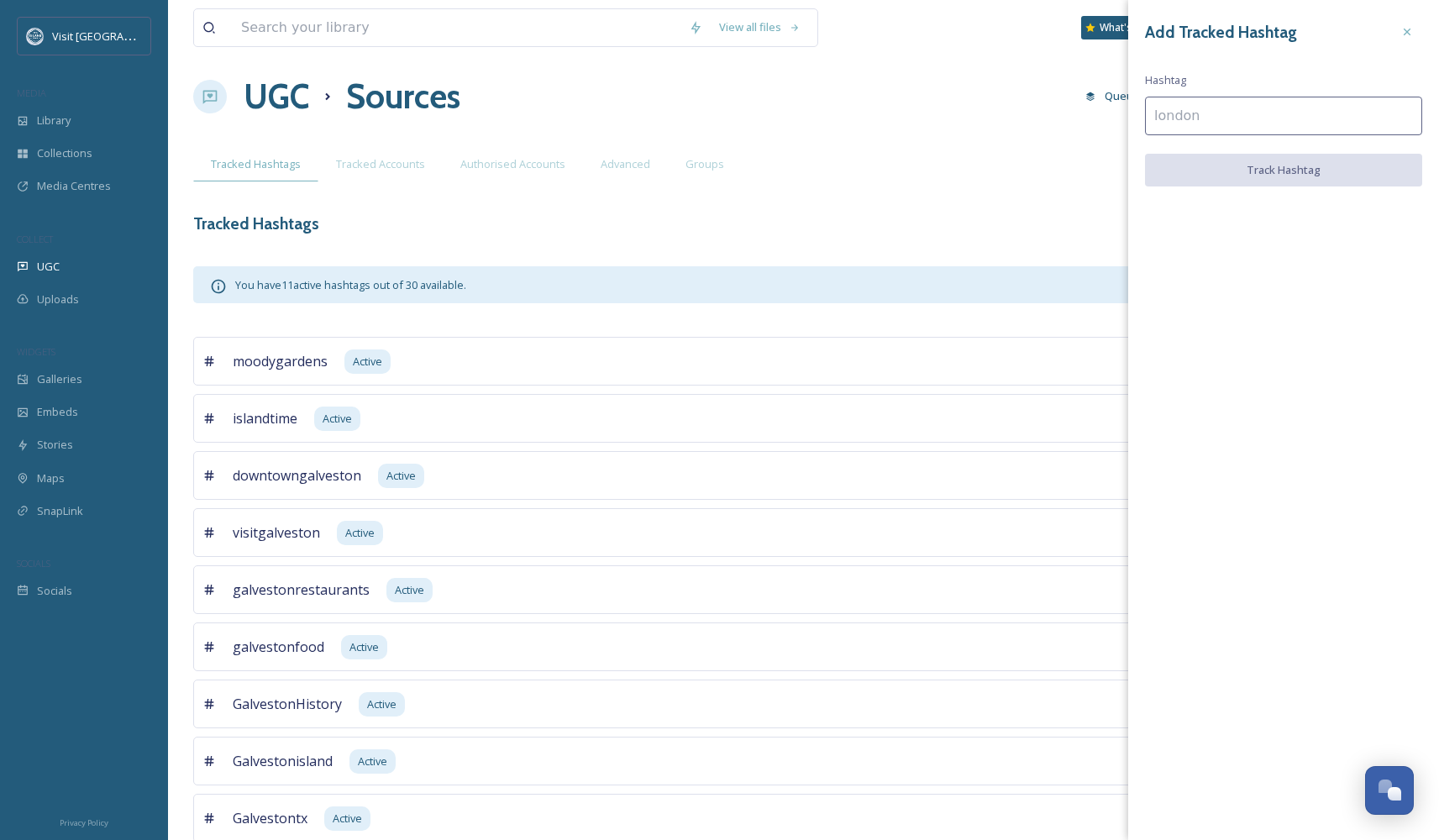
click at [1278, 108] on input at bounding box center [1283, 116] width 277 height 38
type input "galvestoneats"
click at [1318, 171] on button "Track Hashtag" at bounding box center [1283, 170] width 277 height 34
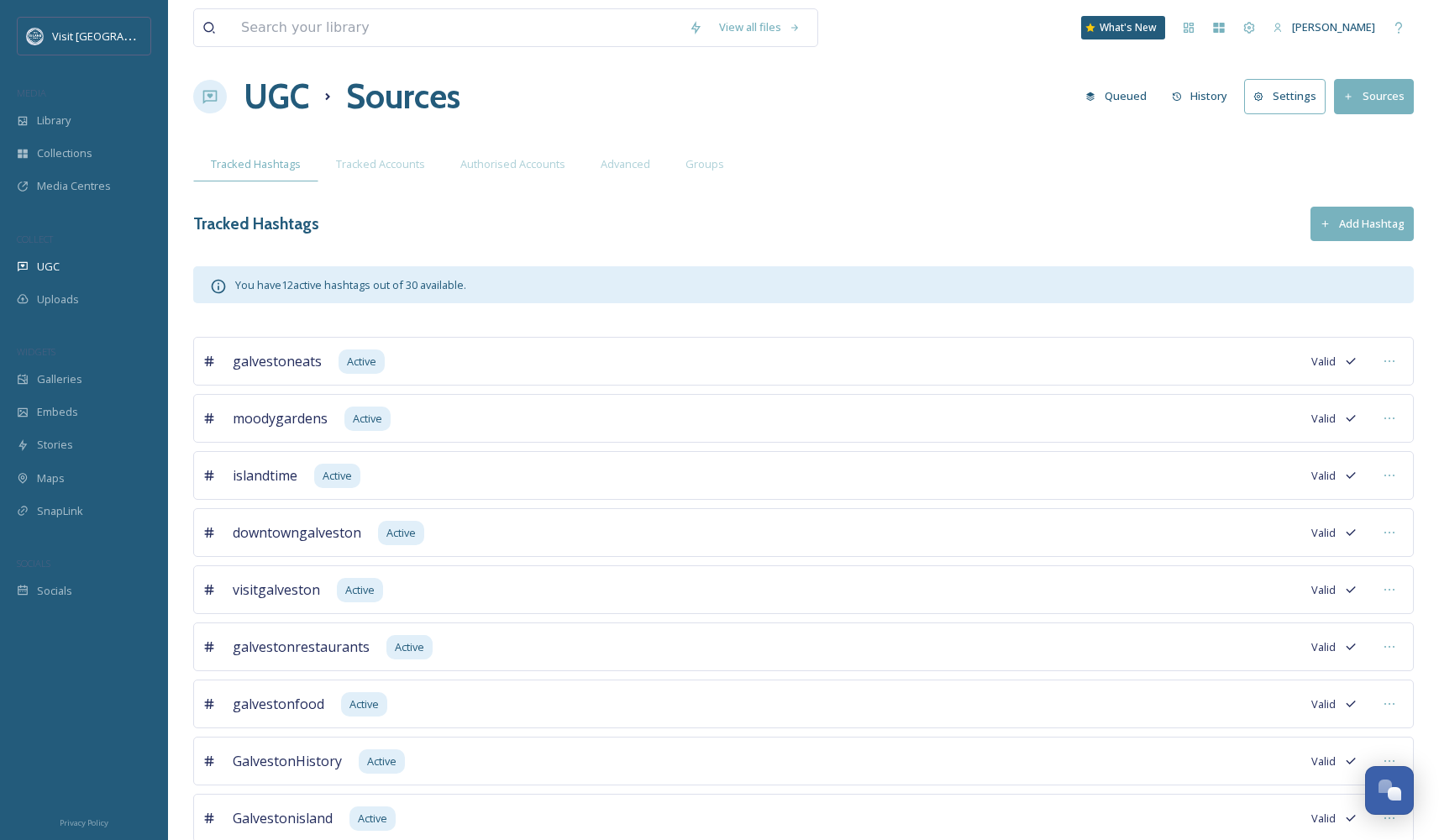
click at [1380, 201] on div "View all files What's New [PERSON_NAME] UGC Sources Queued History Settings Sou…" at bounding box center [802, 584] width 1270 height 1188
click at [1363, 219] on button "Add Hashtag" at bounding box center [1362, 224] width 103 height 34
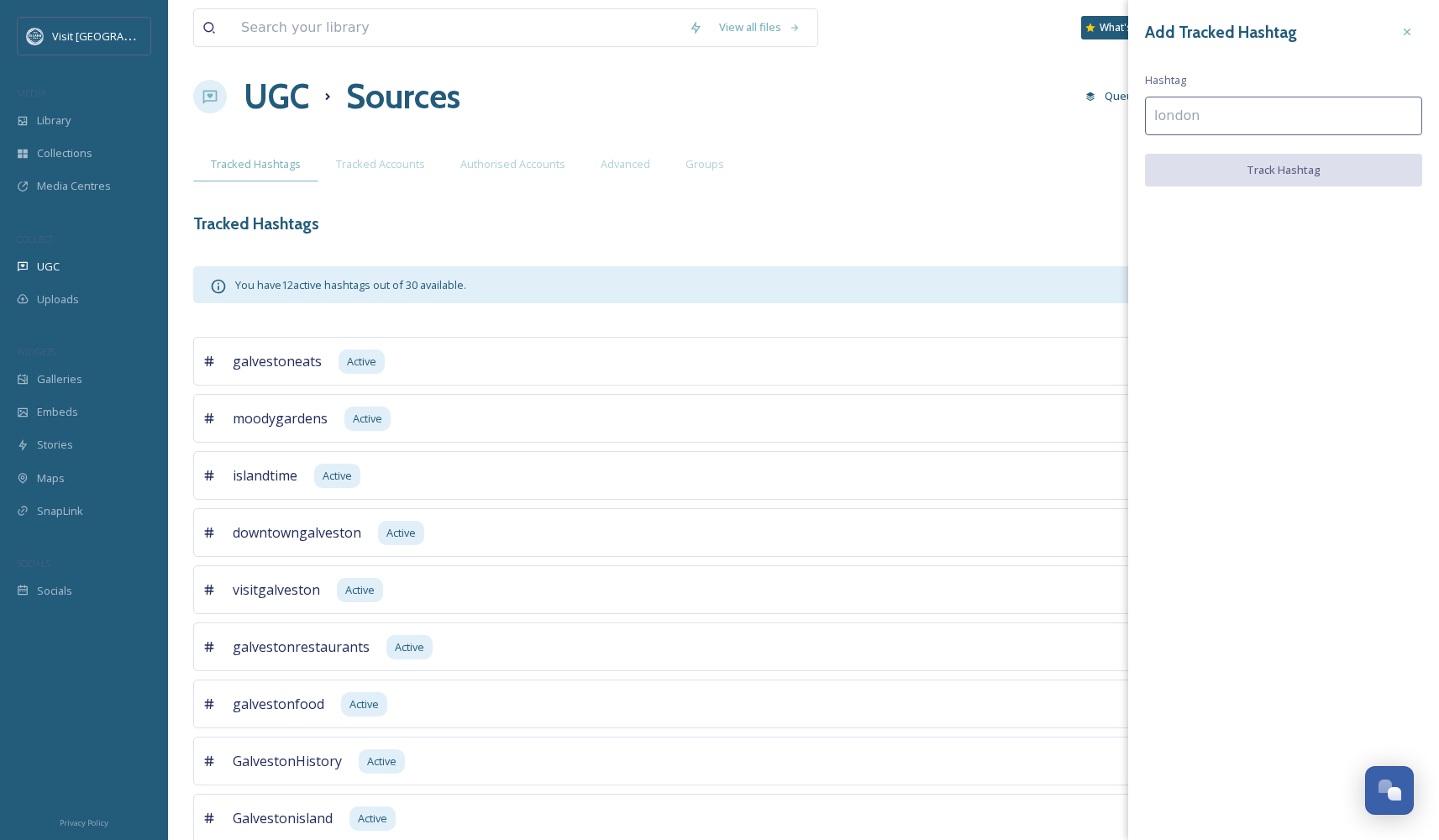
click at [1302, 134] on div "Add Tracked Hashtag Hashtag Track Hashtag" at bounding box center [1284, 101] width 311 height 203
type input "galvestontexas"
click at [1321, 155] on button "Track Hashtag" at bounding box center [1283, 170] width 277 height 34
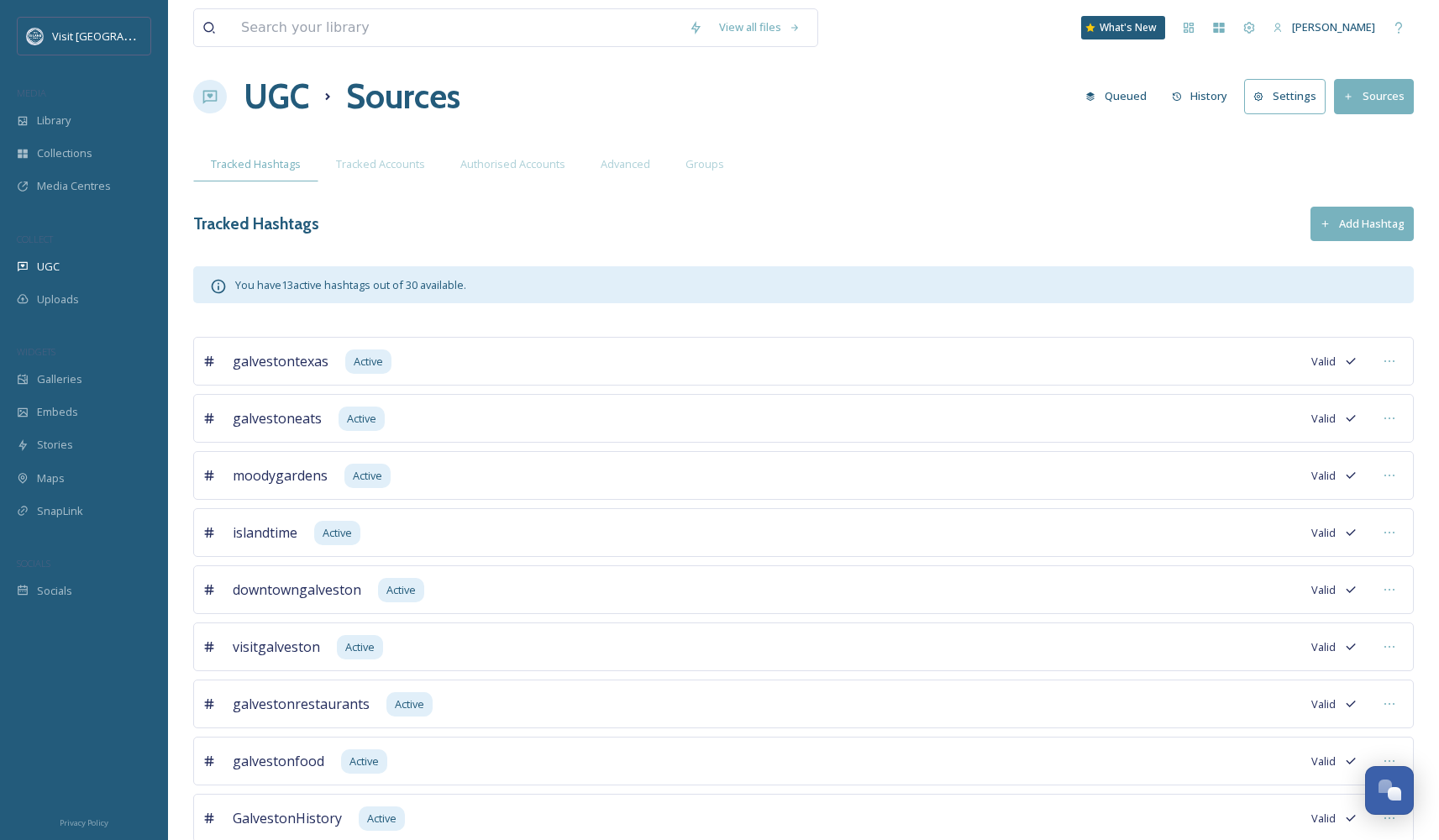
click at [1349, 224] on button "Add Hashtag" at bounding box center [1362, 224] width 103 height 34
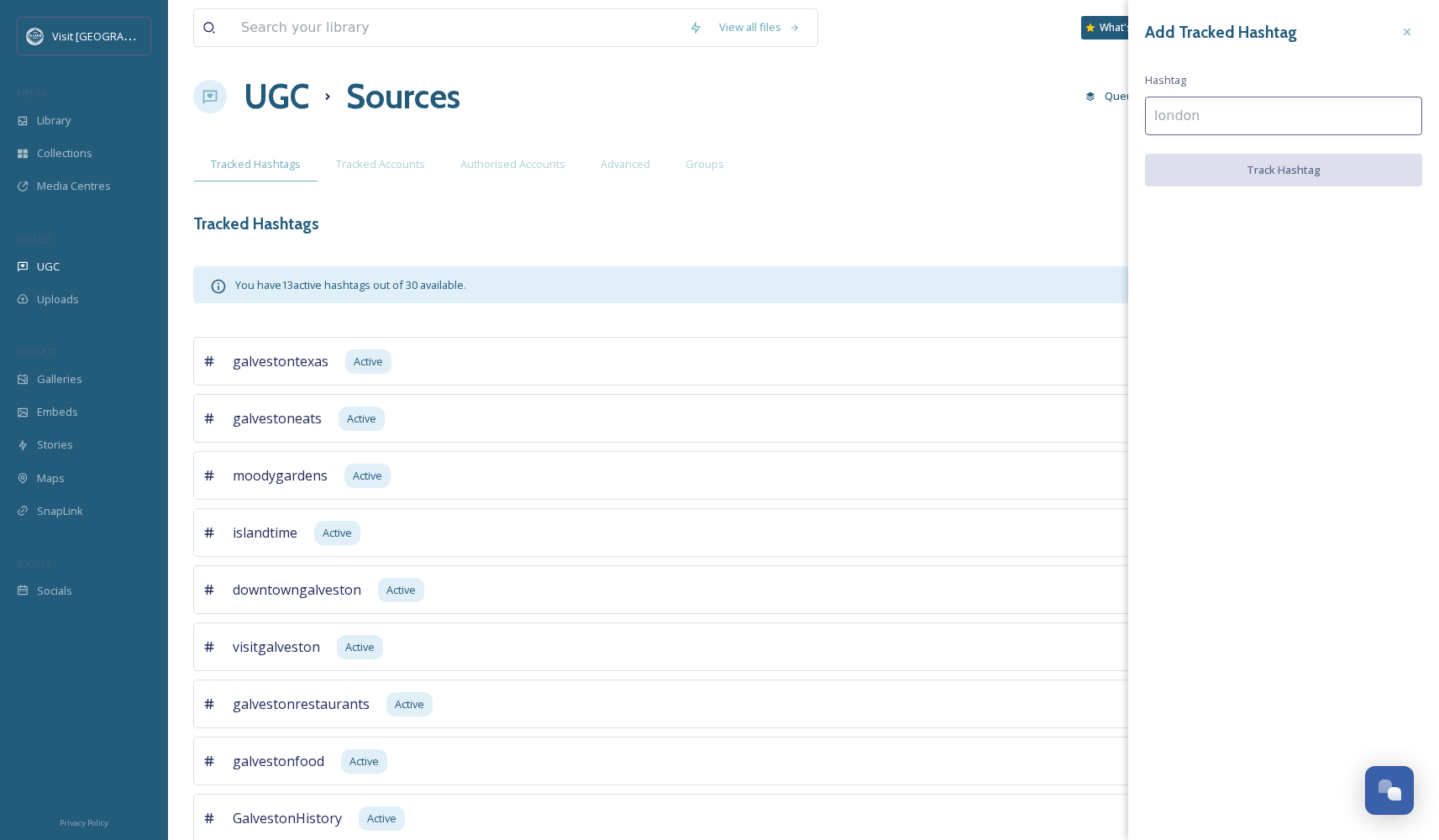
click at [1191, 131] on input at bounding box center [1283, 116] width 277 height 38
type input "hotellucine"
click at [1206, 174] on button "Track Hashtag" at bounding box center [1283, 170] width 277 height 34
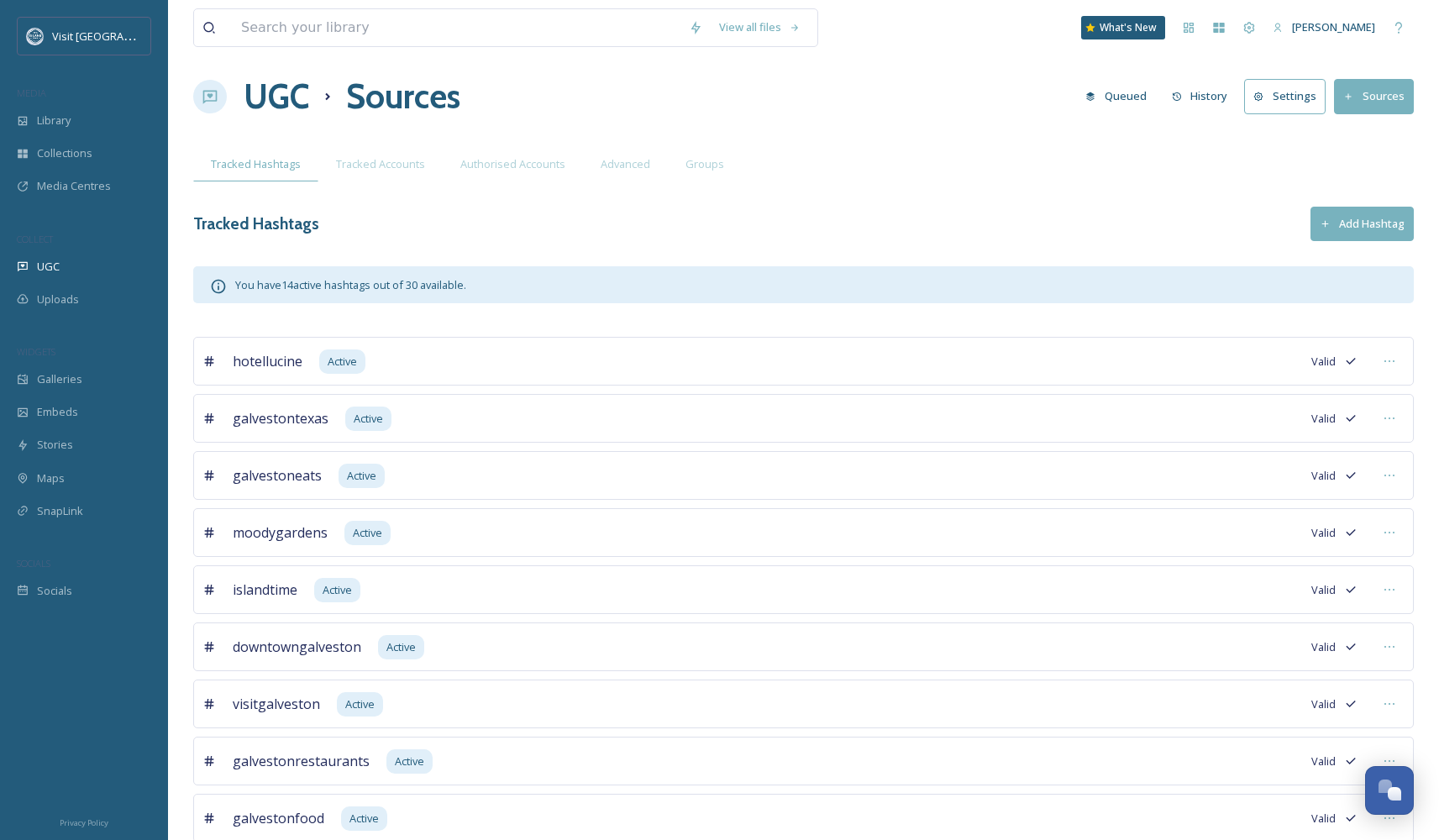
click at [1339, 211] on button "Add Hashtag" at bounding box center [1362, 224] width 103 height 34
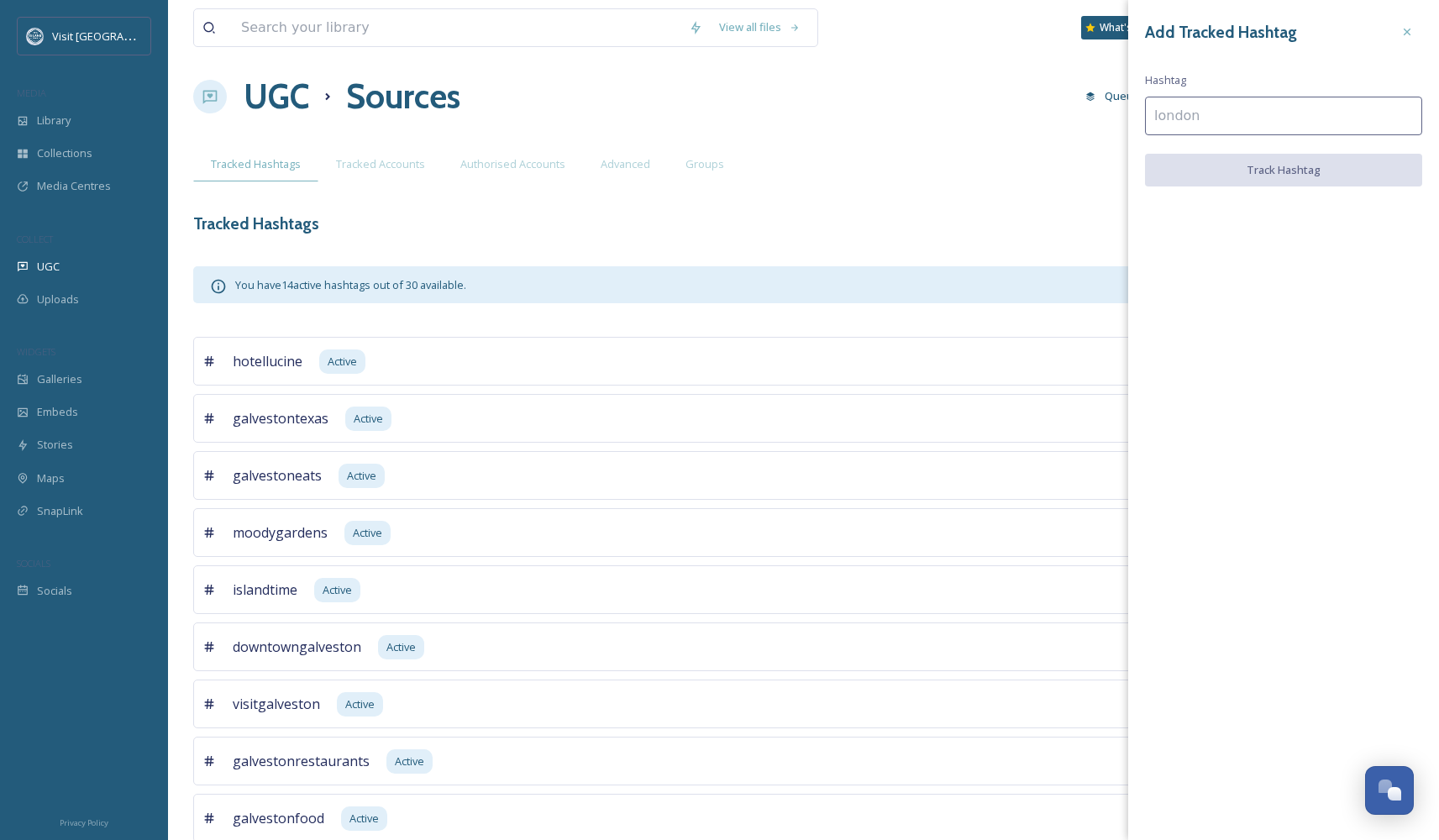
click at [1224, 114] on input at bounding box center [1283, 116] width 277 height 38
type input "galvestonbeach"
click at [1243, 174] on button "Track Hashtag" at bounding box center [1283, 170] width 277 height 34
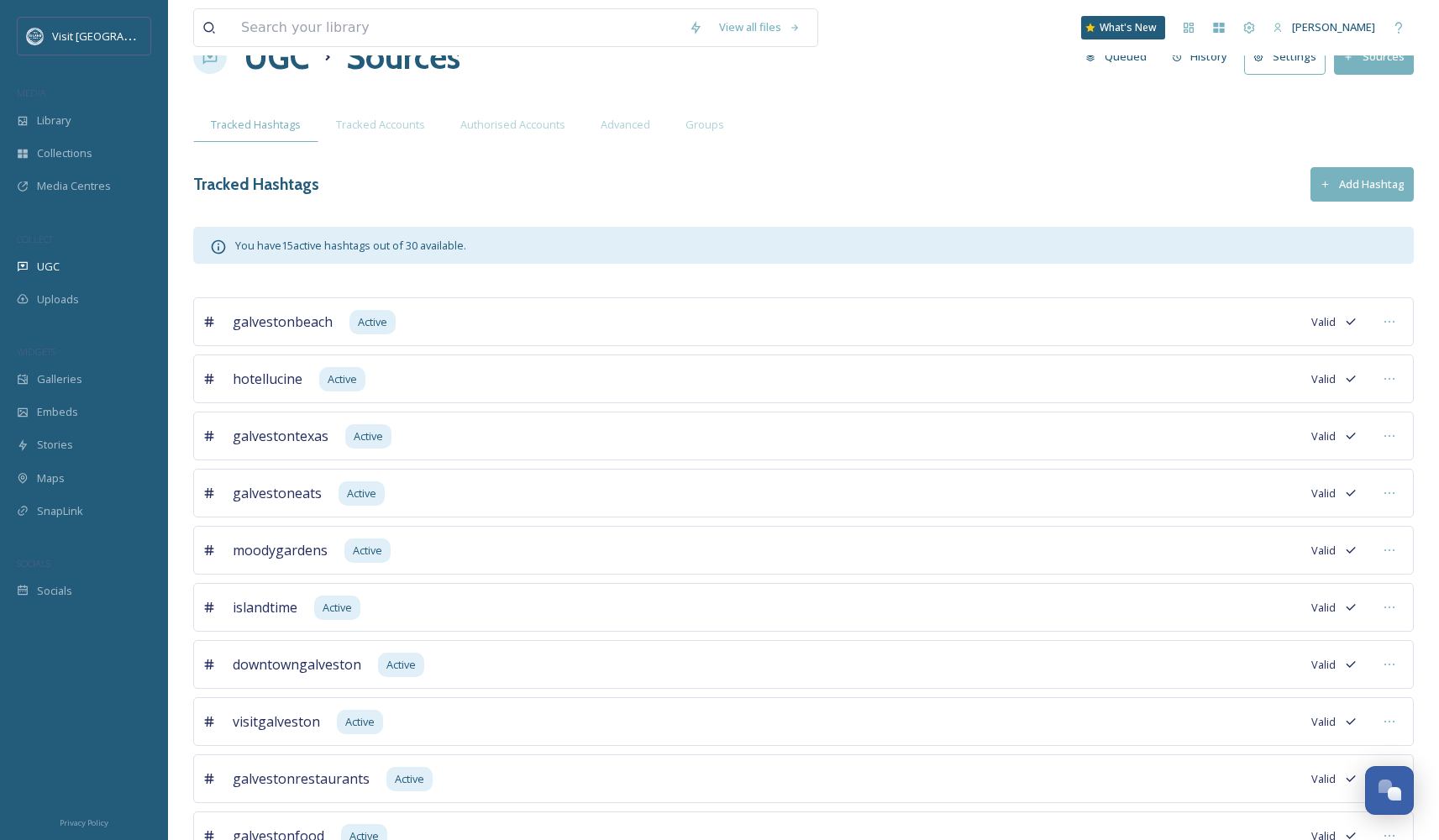
scroll to position [49, 0]
click at [1286, 180] on div "Tracked Hashtags Add Hashtag" at bounding box center [803, 183] width 1221 height 34
click at [1340, 182] on button "Add Hashtag" at bounding box center [1362, 183] width 103 height 34
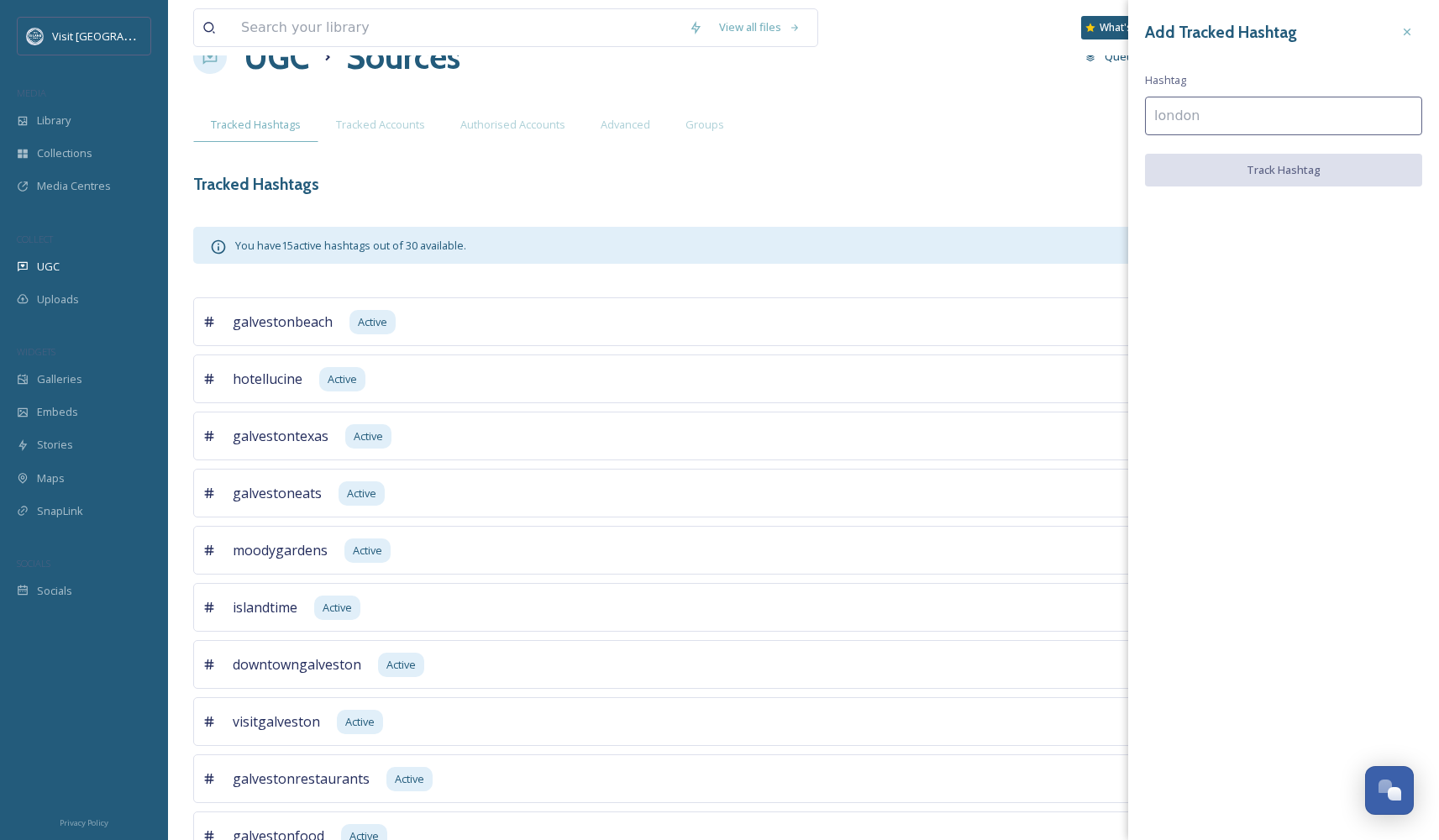
click at [1222, 100] on input at bounding box center [1283, 116] width 277 height 38
type input "texasbeach"
click at [1232, 178] on button "Track Hashtag" at bounding box center [1283, 170] width 277 height 34
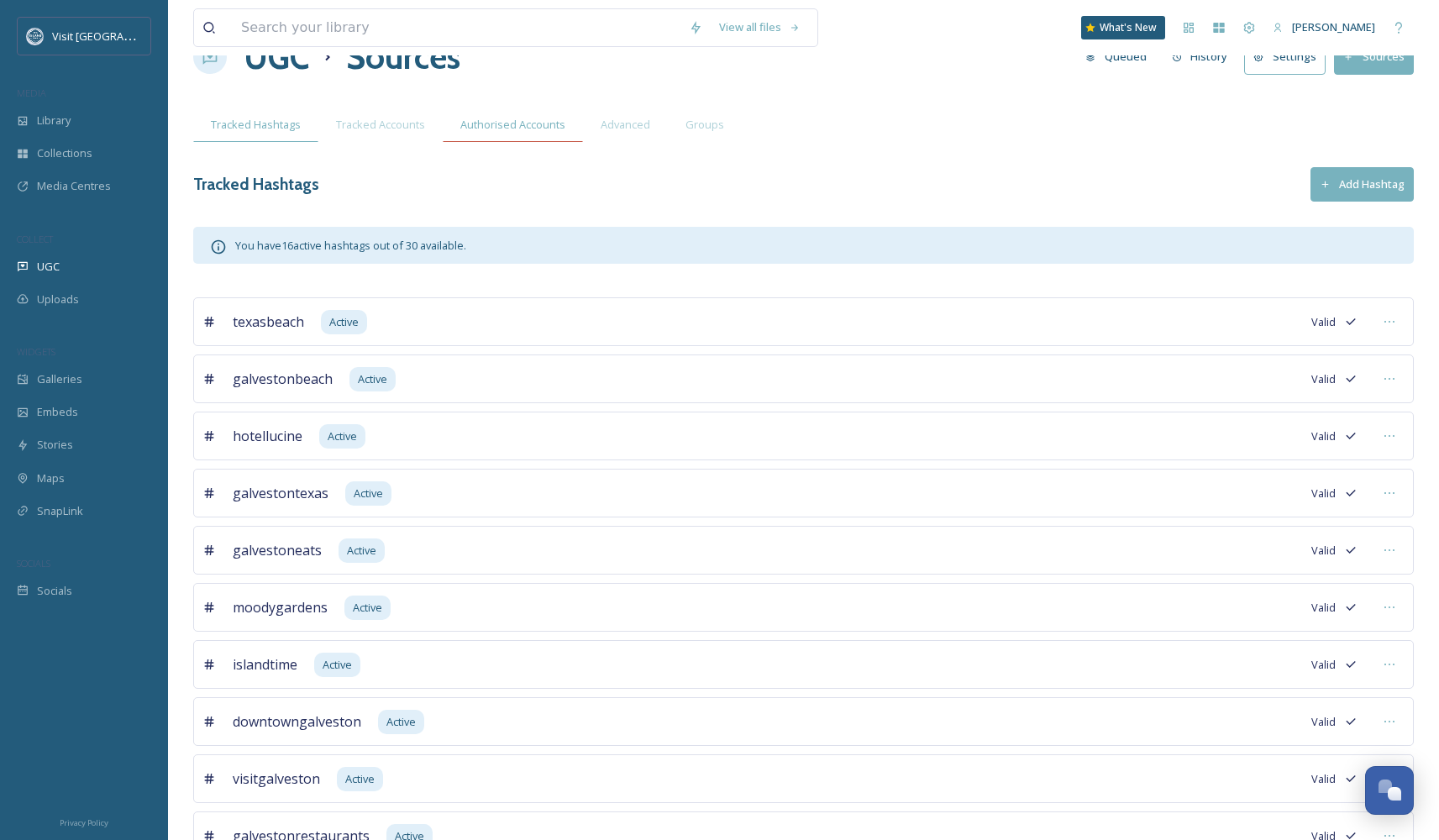
click at [490, 134] on div "Authorised Accounts" at bounding box center [513, 124] width 141 height 34
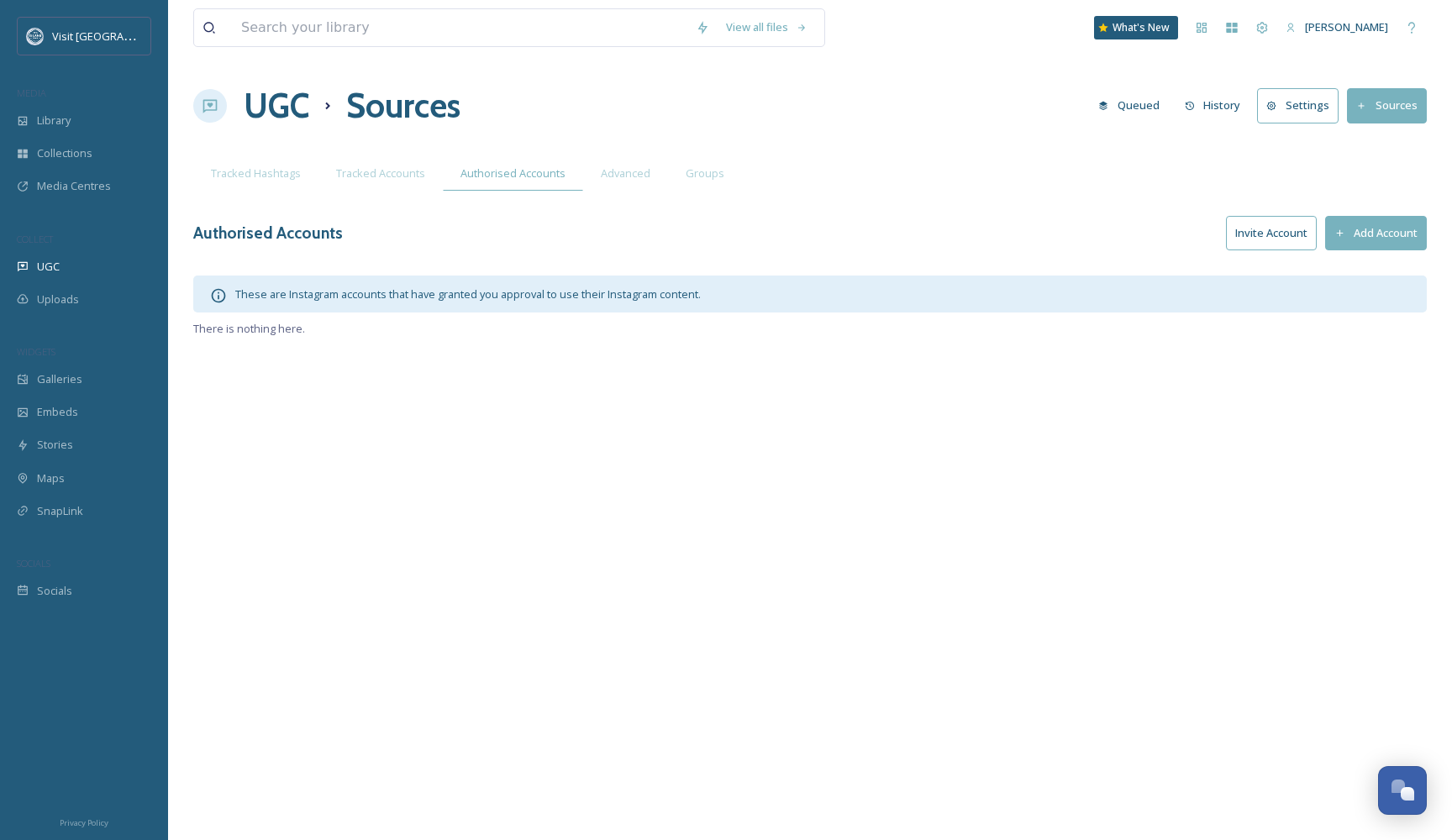
click at [632, 192] on div "View all files What's New [PERSON_NAME] UGC Sources Queued History Settings Sou…" at bounding box center [810, 420] width 1284 height 840
click at [625, 180] on span "Advanced" at bounding box center [626, 173] width 50 height 16
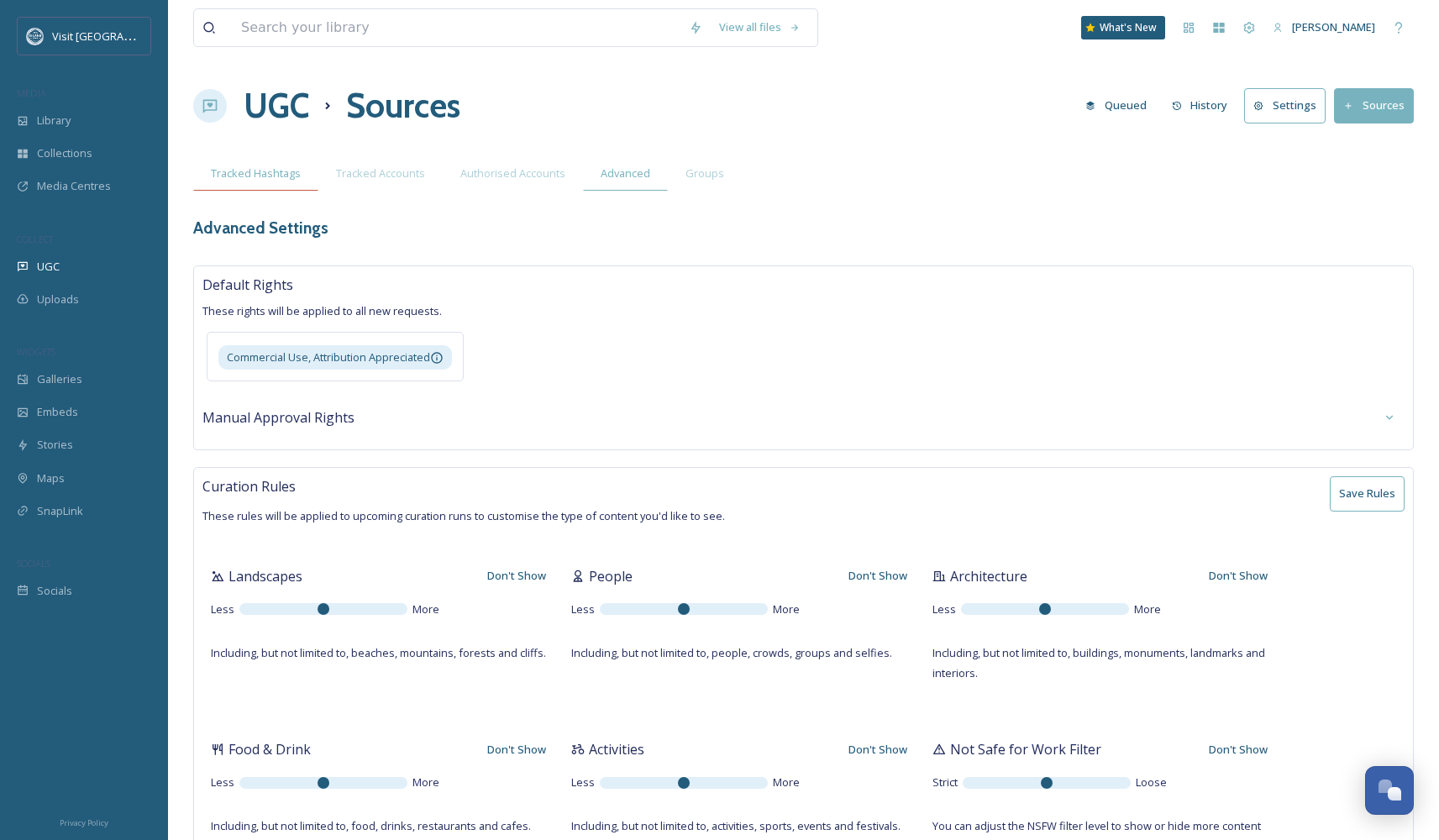
click at [268, 178] on span "Tracked Hashtags" at bounding box center [255, 173] width 90 height 16
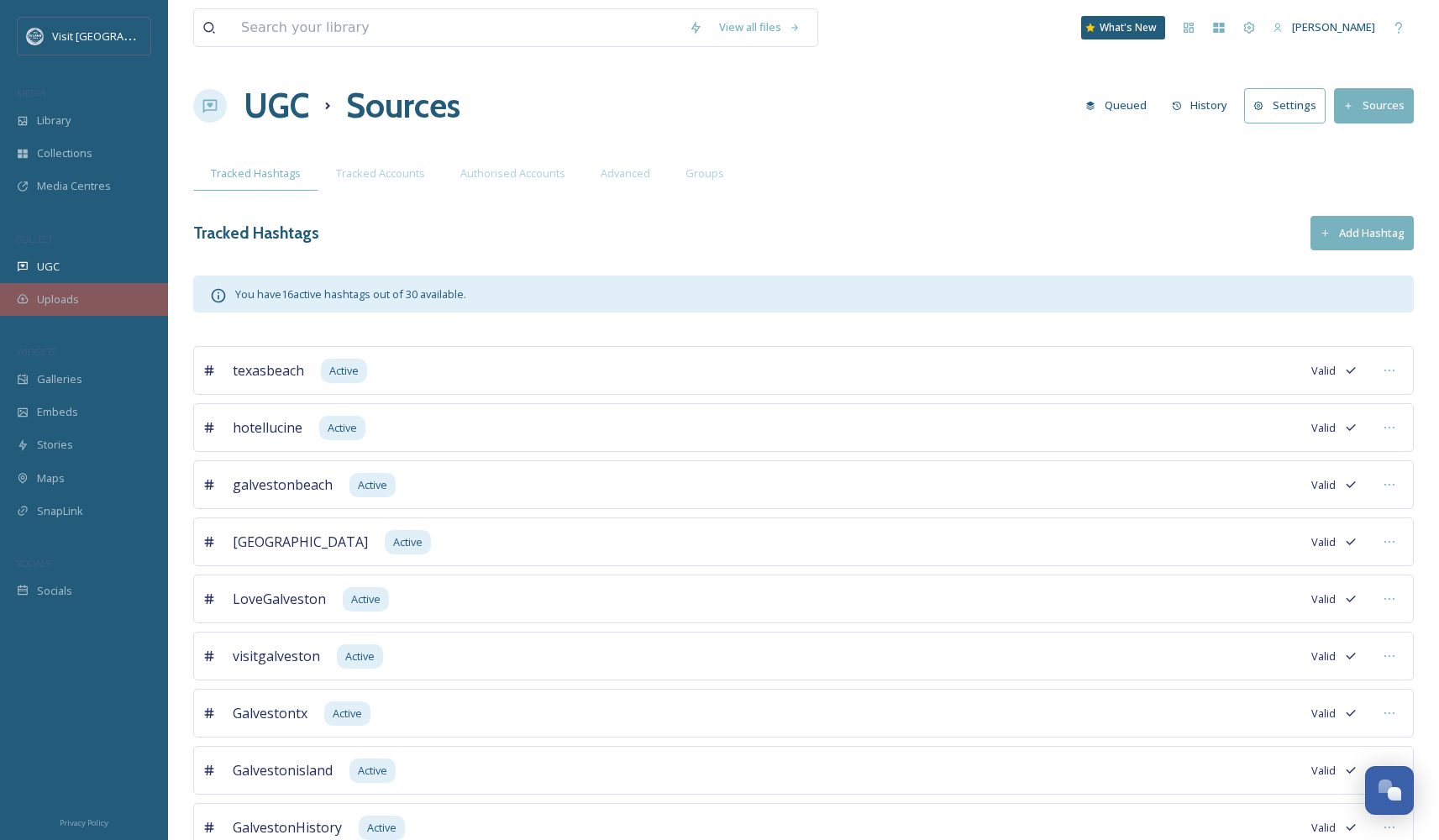
click at [47, 293] on span "Uploads" at bounding box center [58, 300] width 42 height 16
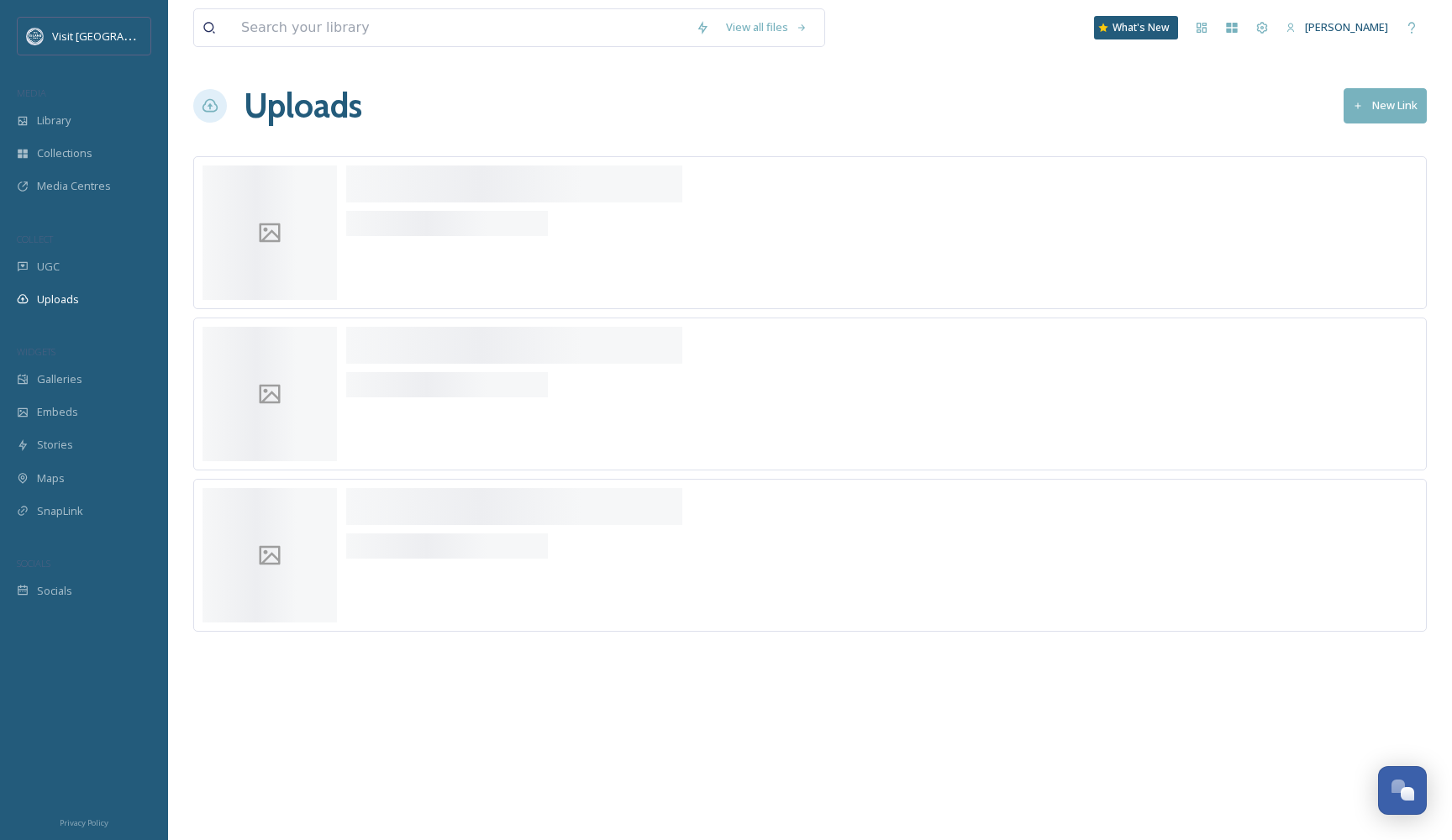
click at [47, 293] on span "Uploads" at bounding box center [58, 300] width 42 height 16
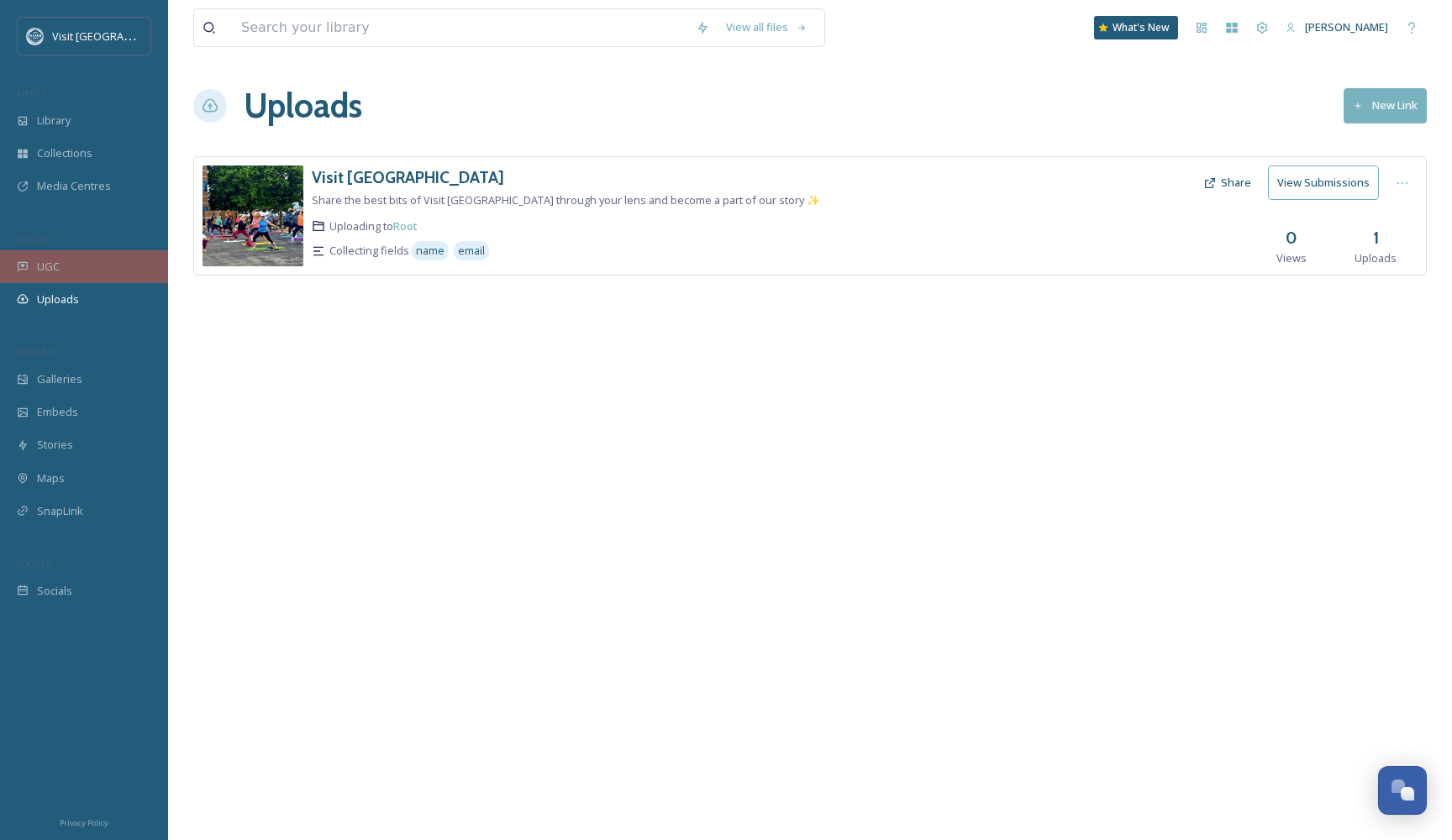
click at [71, 266] on div "UGC" at bounding box center [84, 267] width 168 height 33
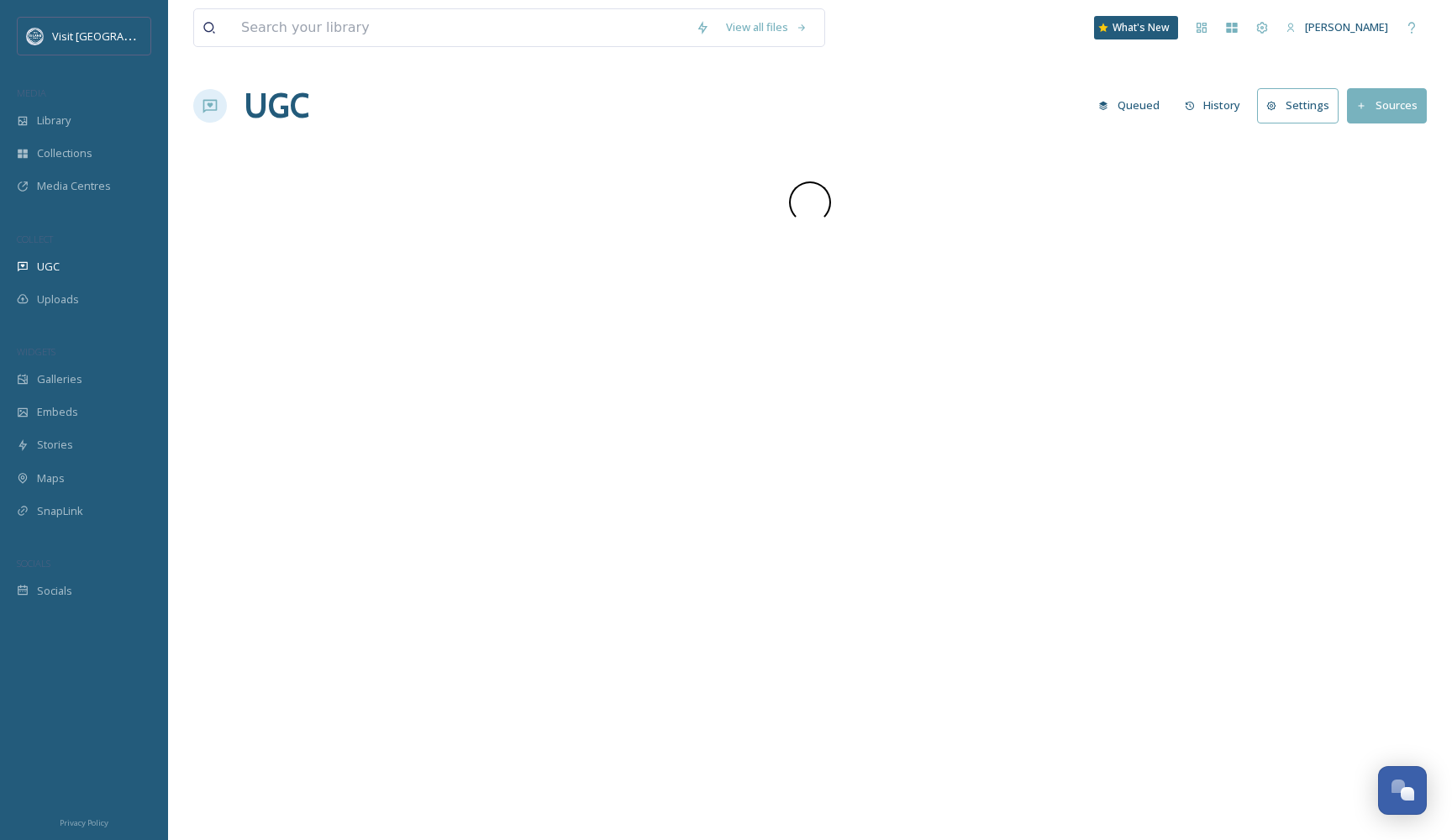
click at [71, 266] on div "UGC" at bounding box center [84, 267] width 168 height 33
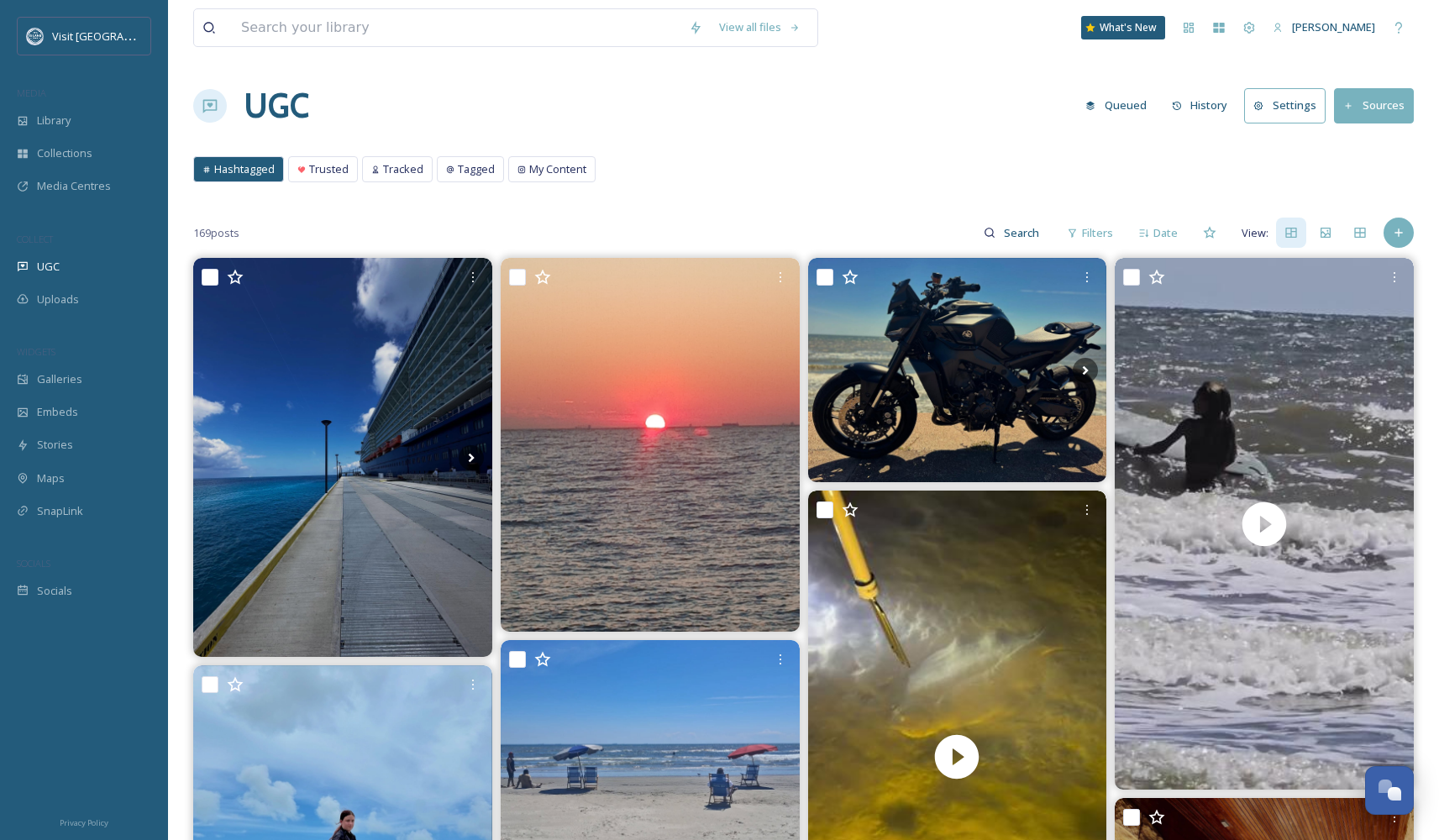
drag, startPoint x: 803, startPoint y: 382, endPoint x: 1052, endPoint y: 382, distance: 249.0
click at [59, 123] on span "Library" at bounding box center [53, 120] width 33 height 16
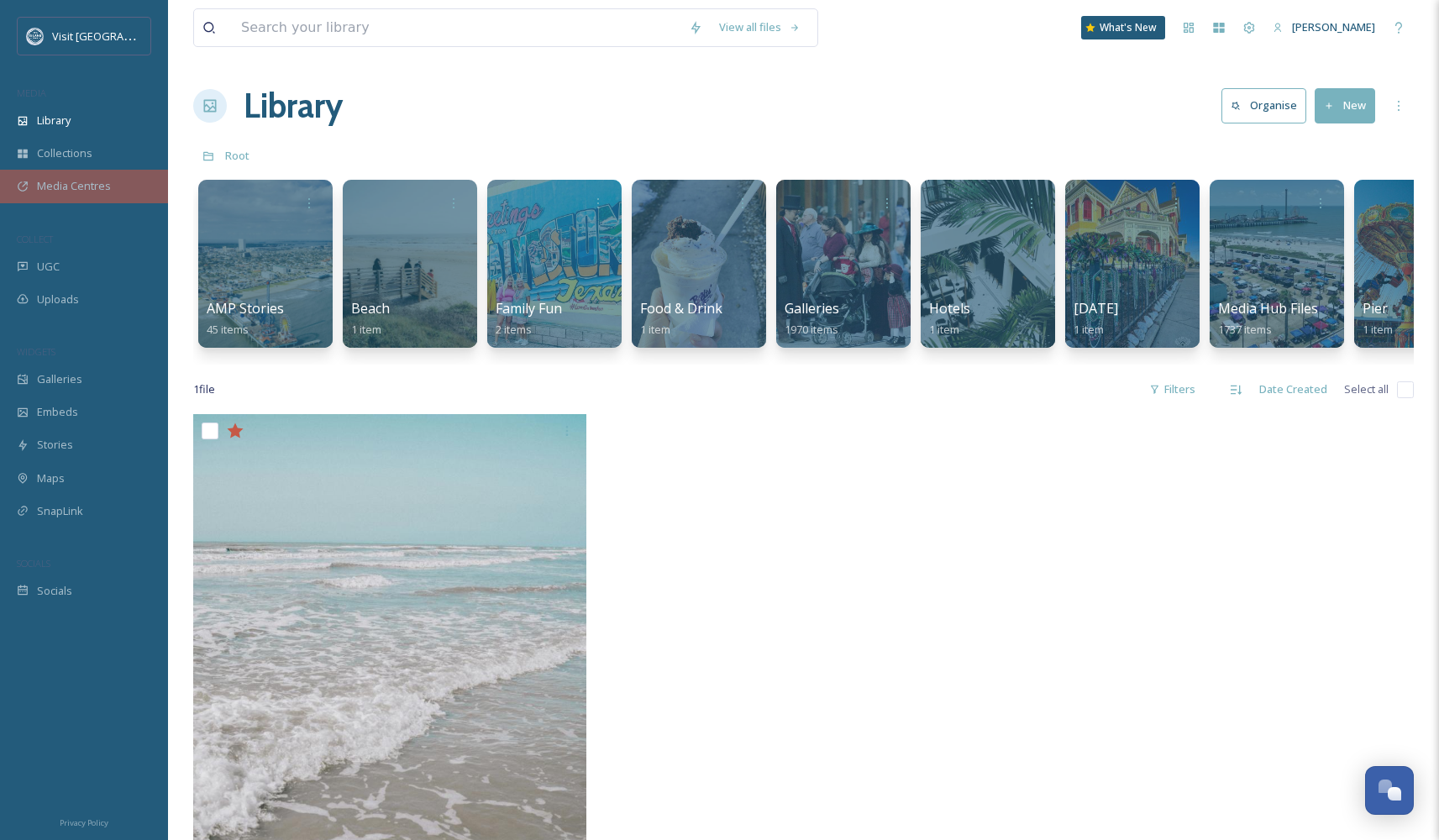
click at [52, 190] on span "Media Centres" at bounding box center [73, 186] width 74 height 16
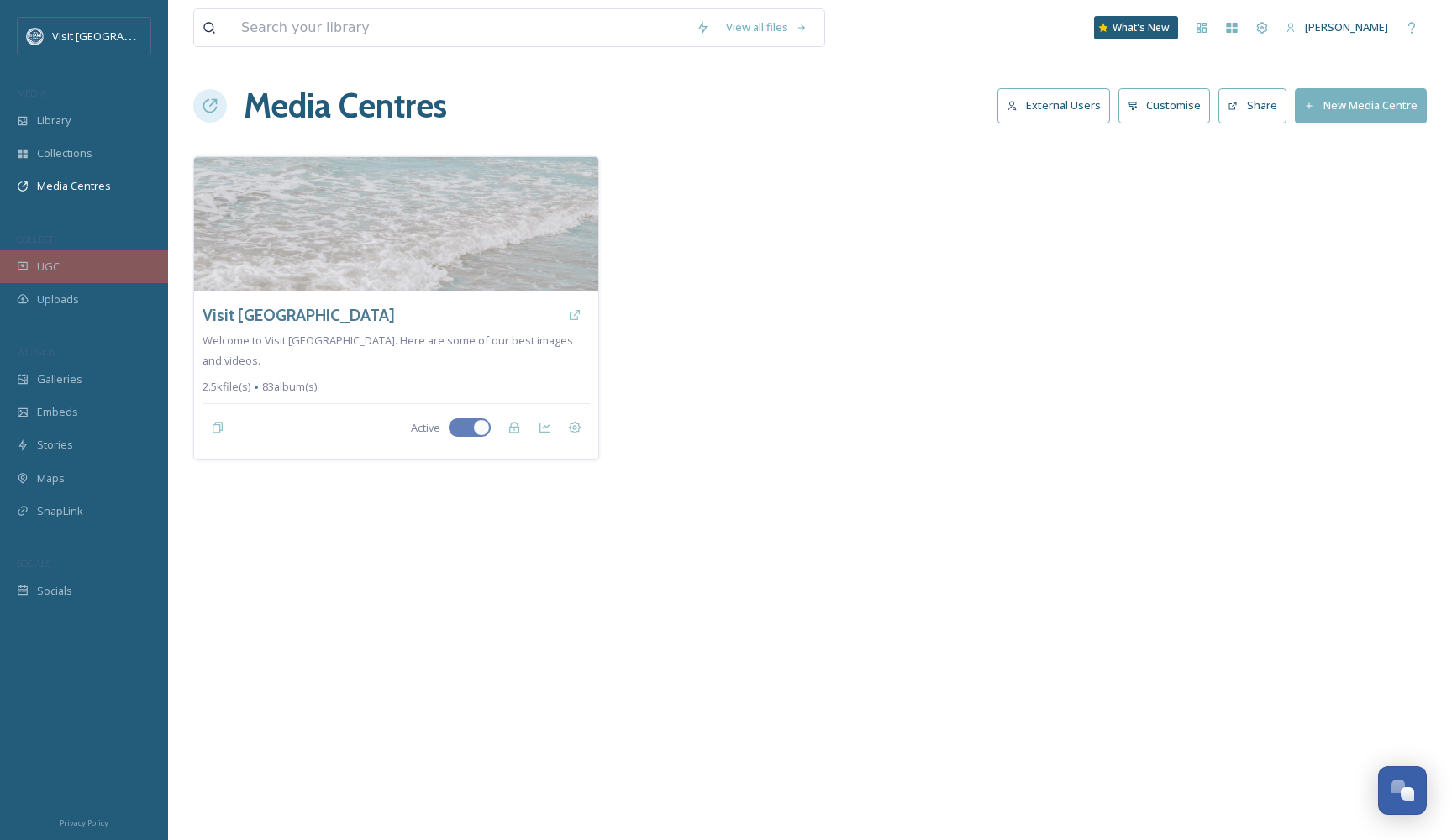
click at [99, 260] on div "UGC" at bounding box center [84, 267] width 168 height 33
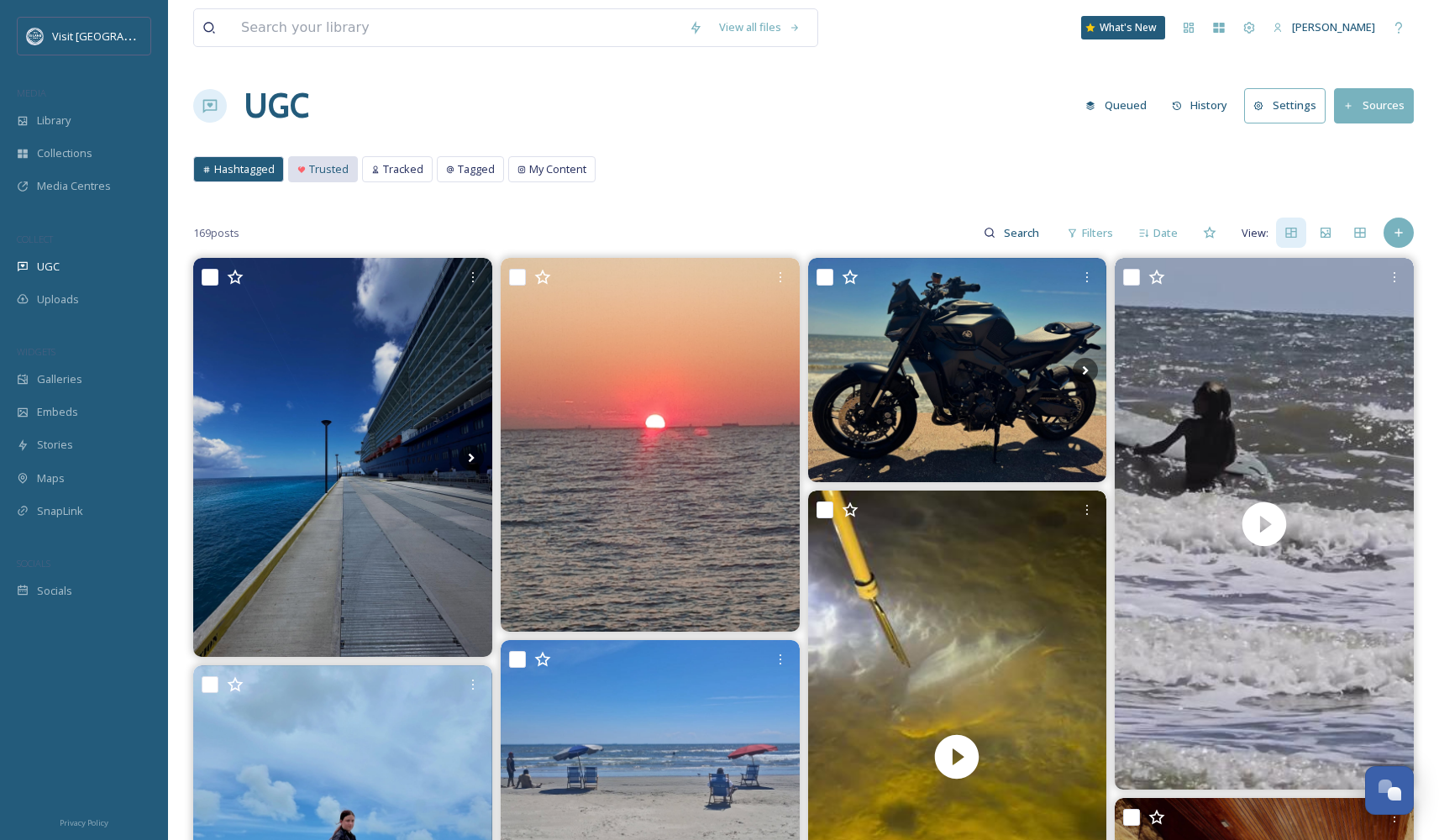
click at [303, 174] on div "Trusted" at bounding box center [323, 169] width 68 height 24
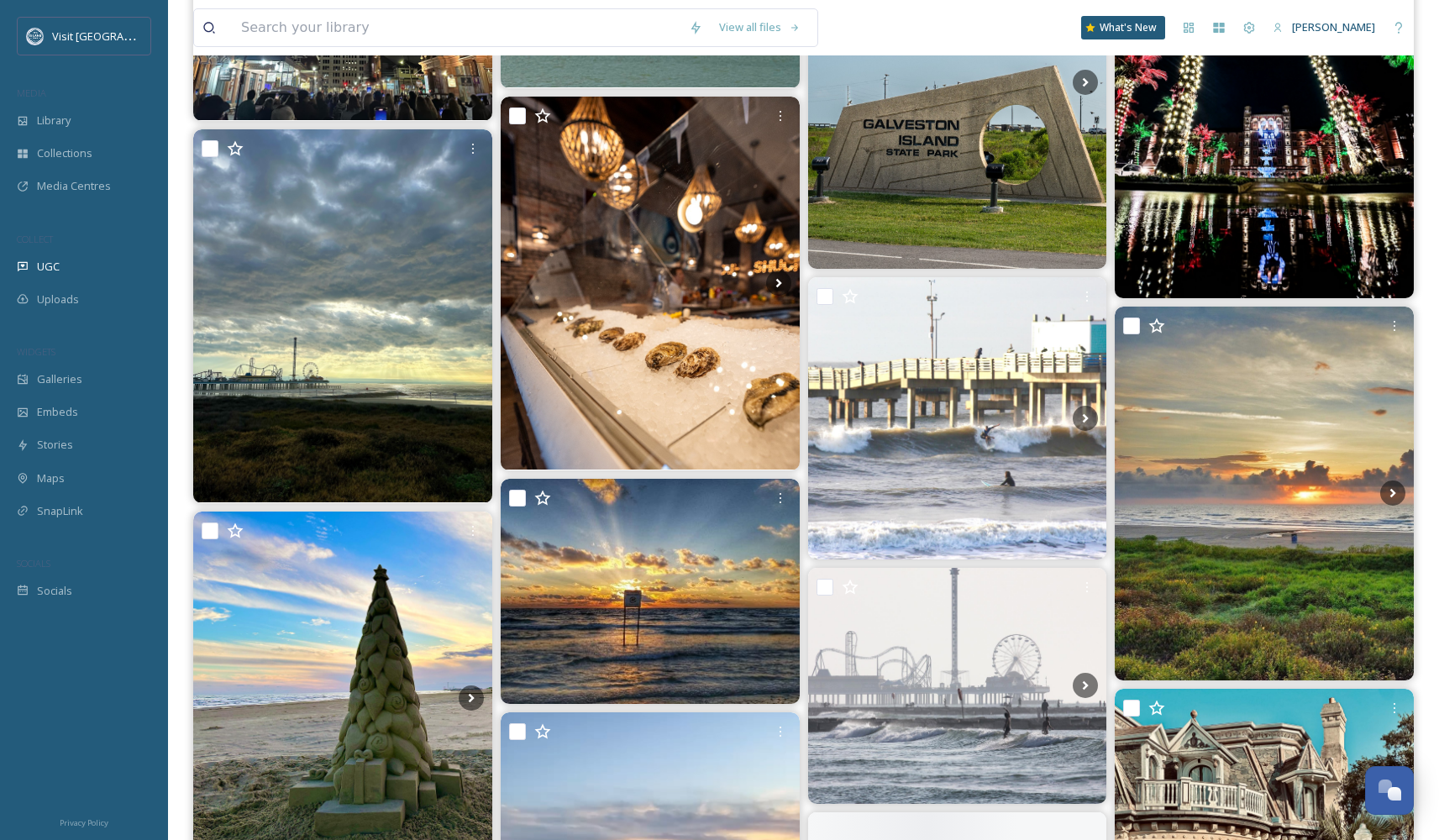
scroll to position [4269, 0]
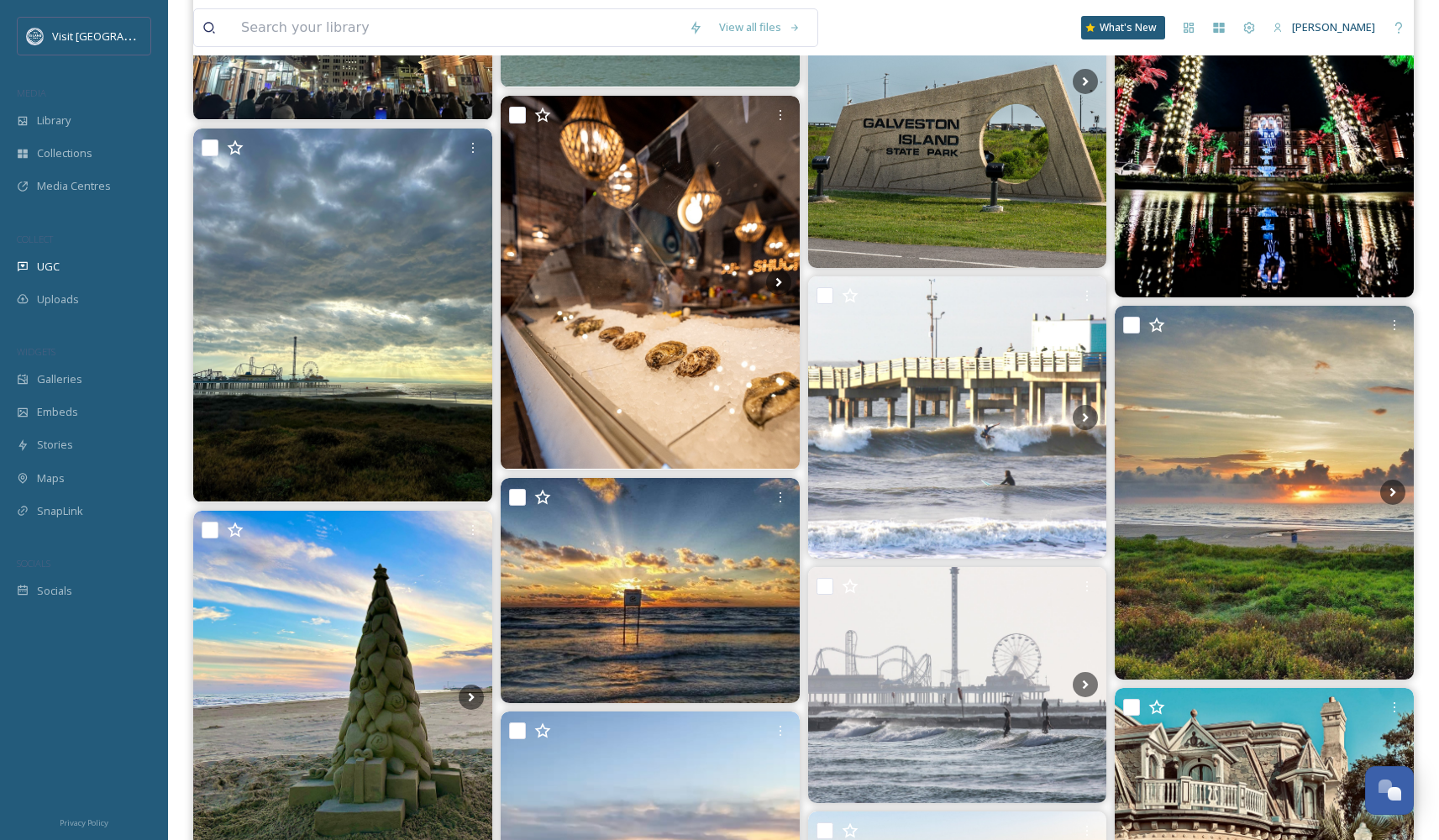
click at [1422, 585] on div "View all files What's New [PERSON_NAME] UGC Queued History Settings Sources Has…" at bounding box center [802, 101] width 1270 height 8741
click at [1421, 583] on div "View all files What's New [PERSON_NAME] UGC Queued History Settings Sources Has…" at bounding box center [802, 101] width 1270 height 8741
click at [1421, 584] on div "View all files What's New [PERSON_NAME] UGC Queued History Settings Sources Has…" at bounding box center [802, 101] width 1270 height 8741
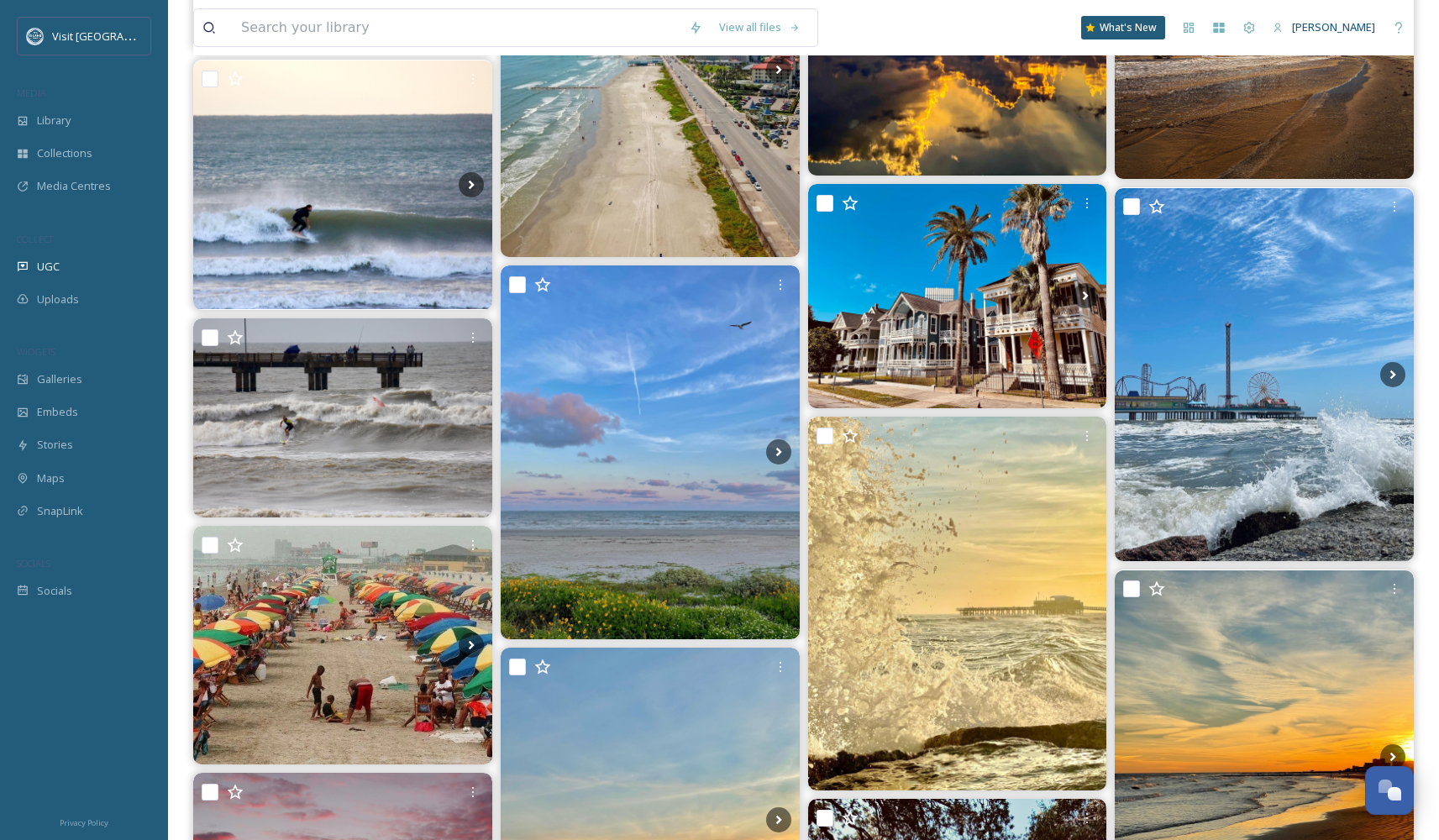
scroll to position [6878, 0]
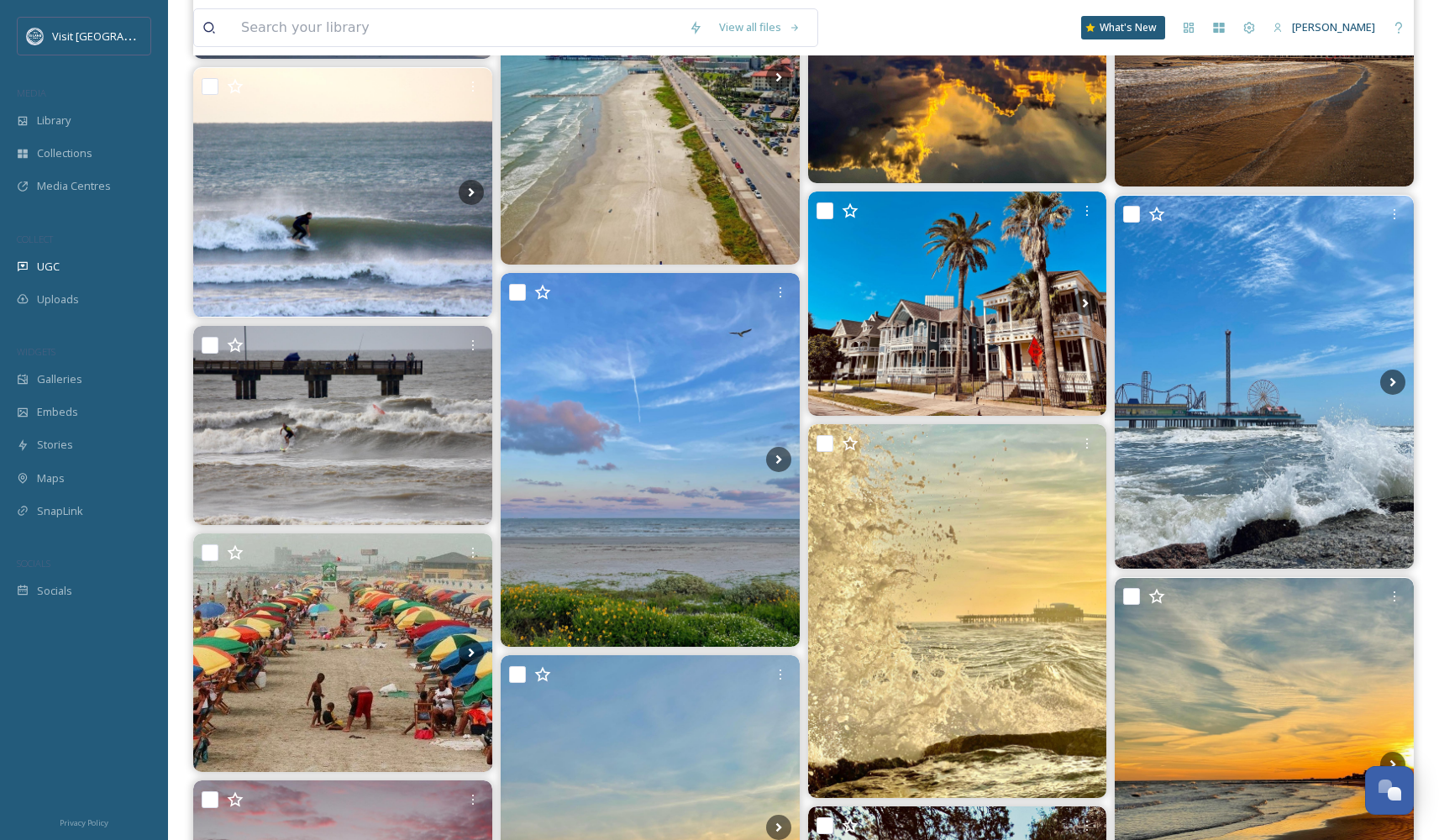
scroll to position [6840, 0]
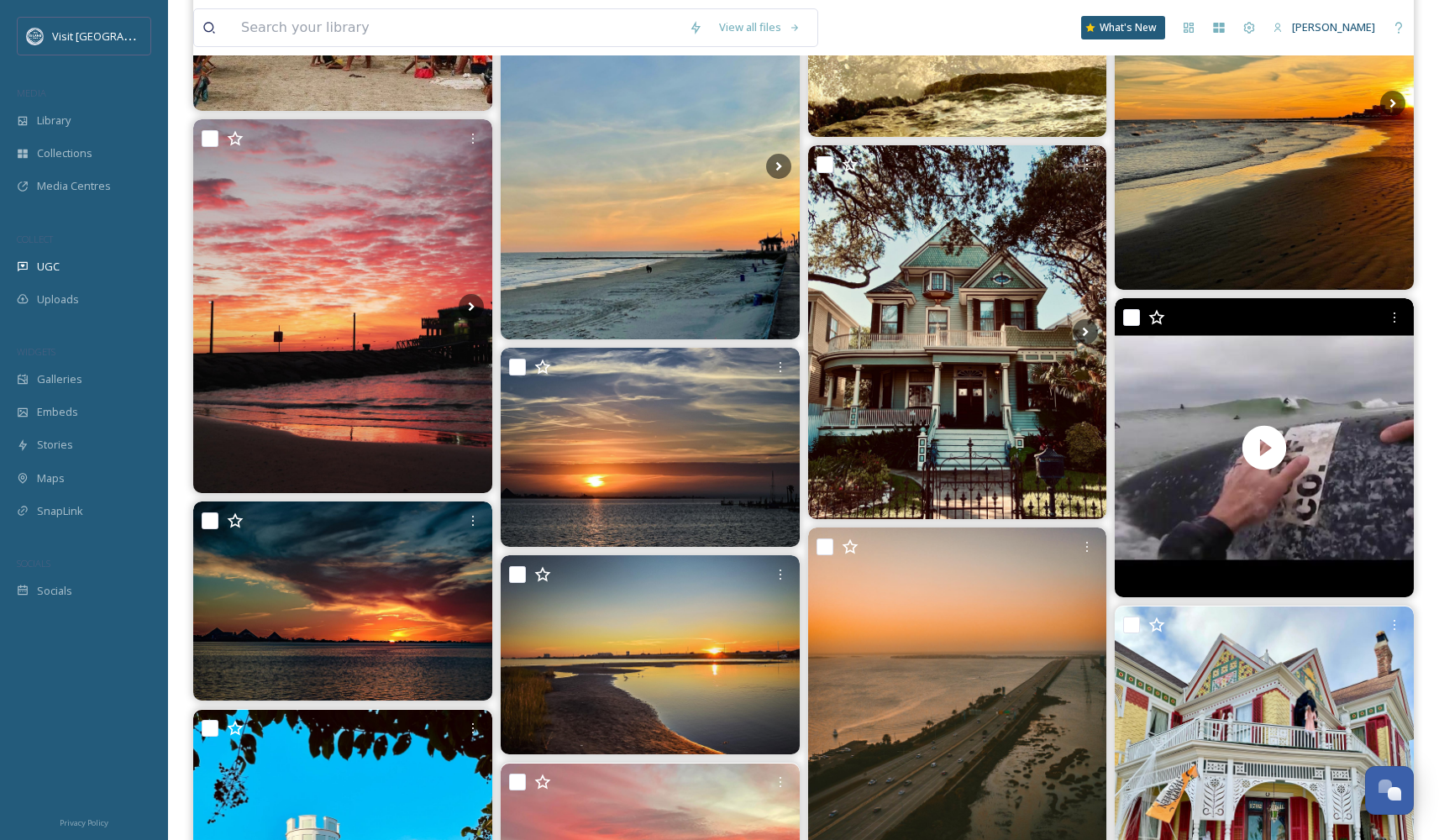
scroll to position [7512, 0]
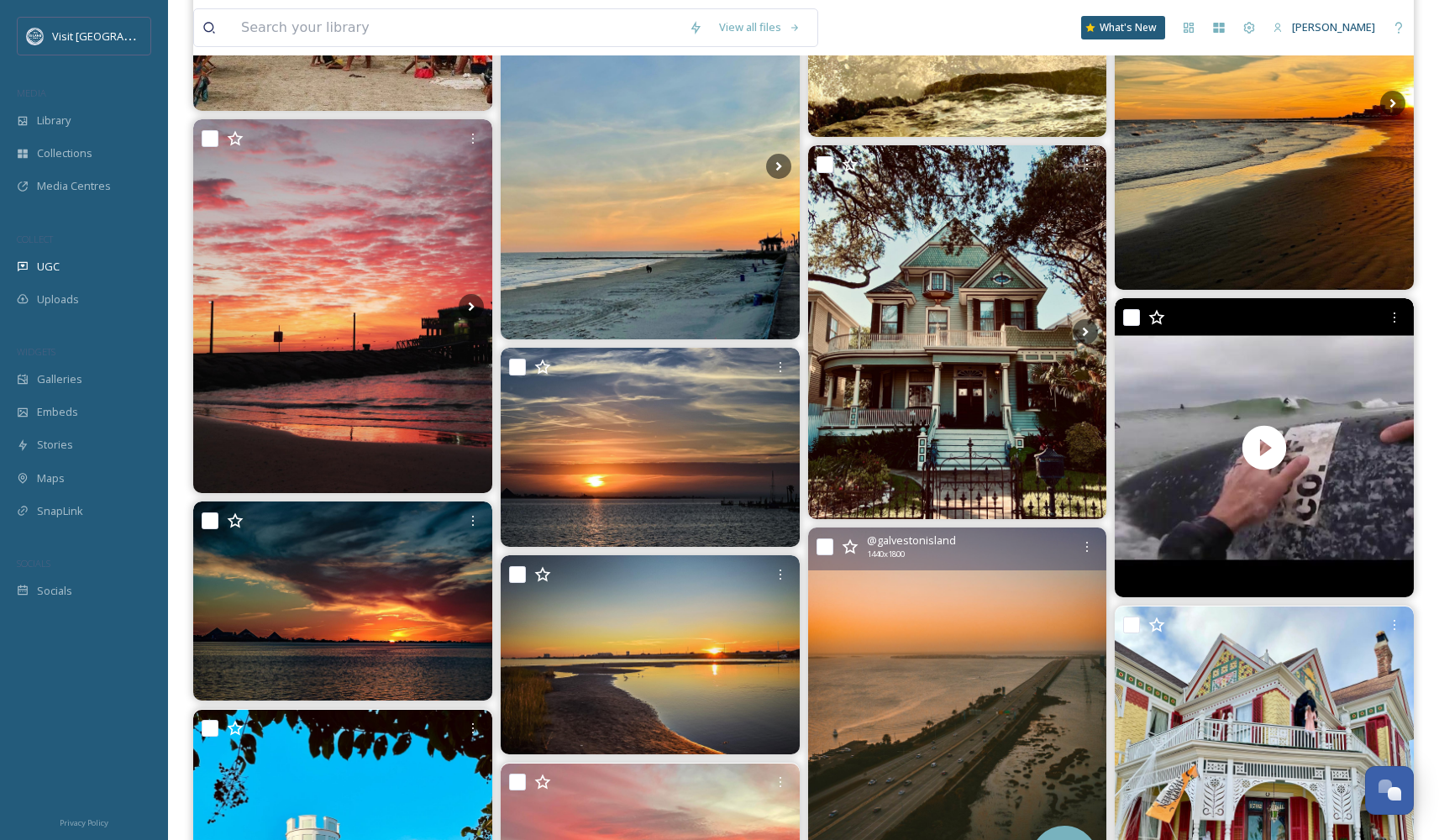
click at [929, 678] on img at bounding box center [957, 714] width 299 height 374
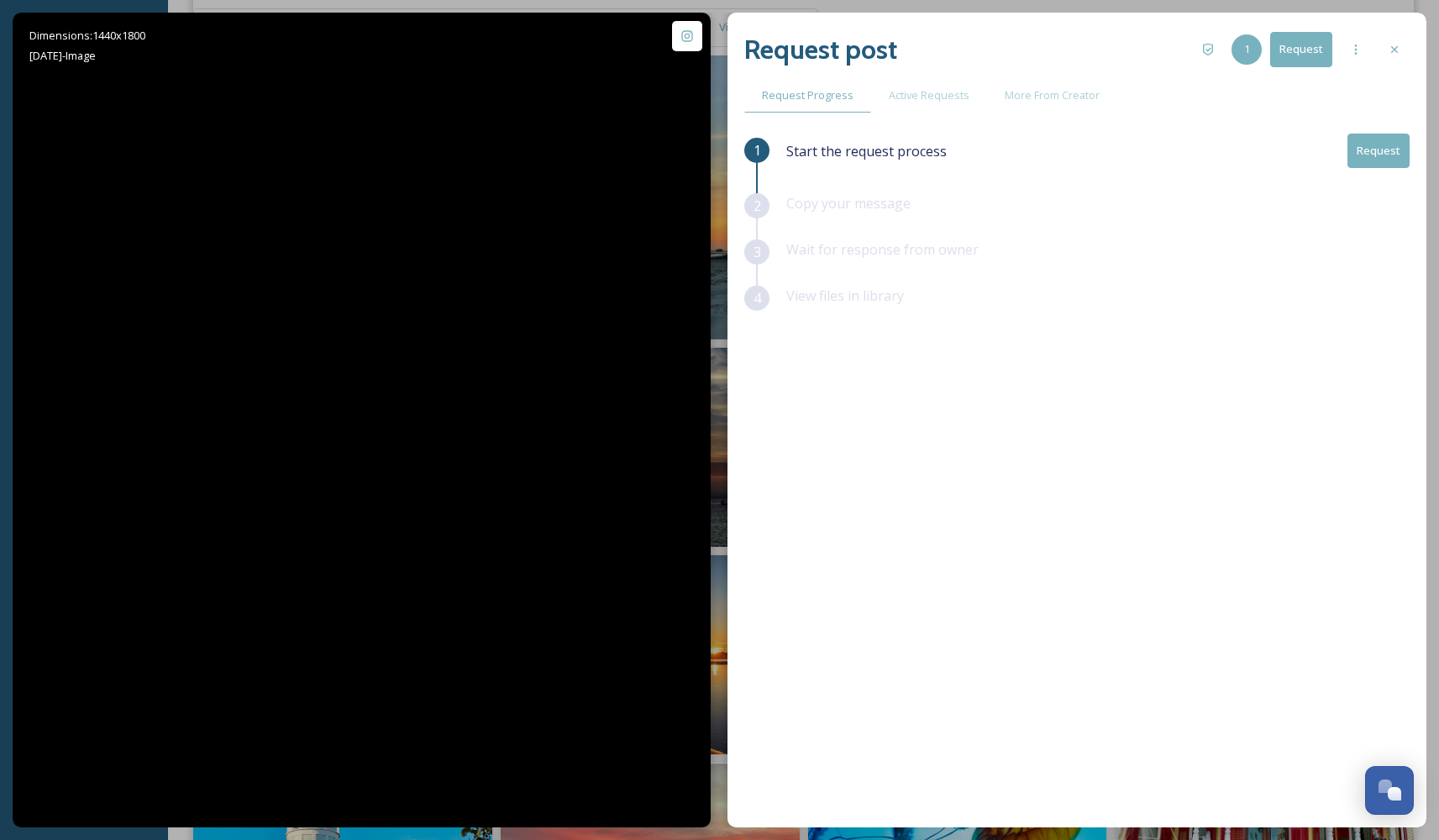
click at [933, 681] on div "1 Start the request process Request 2 Copy your message 3 Wait for response fro…" at bounding box center [1077, 437] width 665 height 606
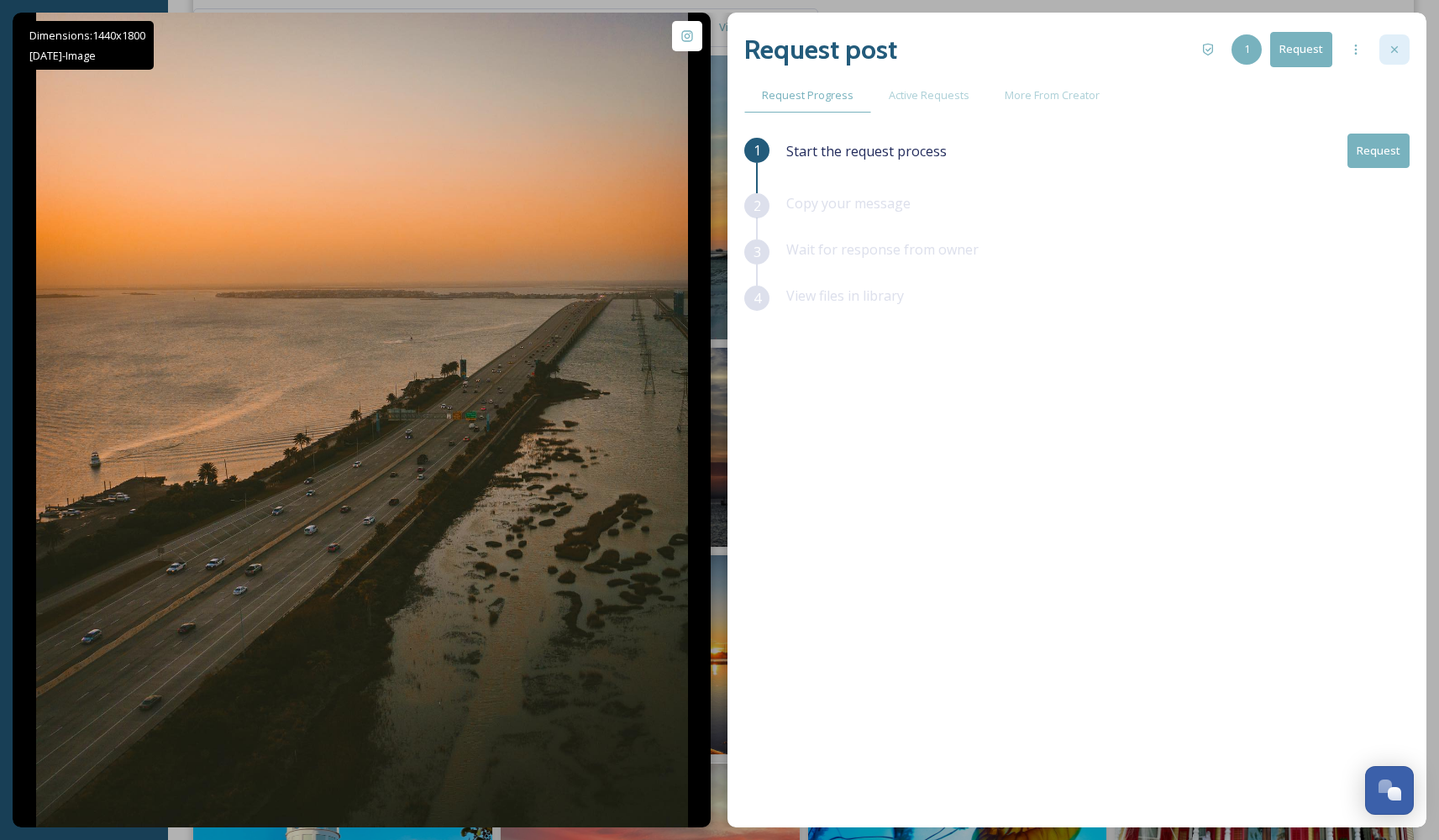
click at [1392, 51] on icon at bounding box center [1394, 49] width 13 height 13
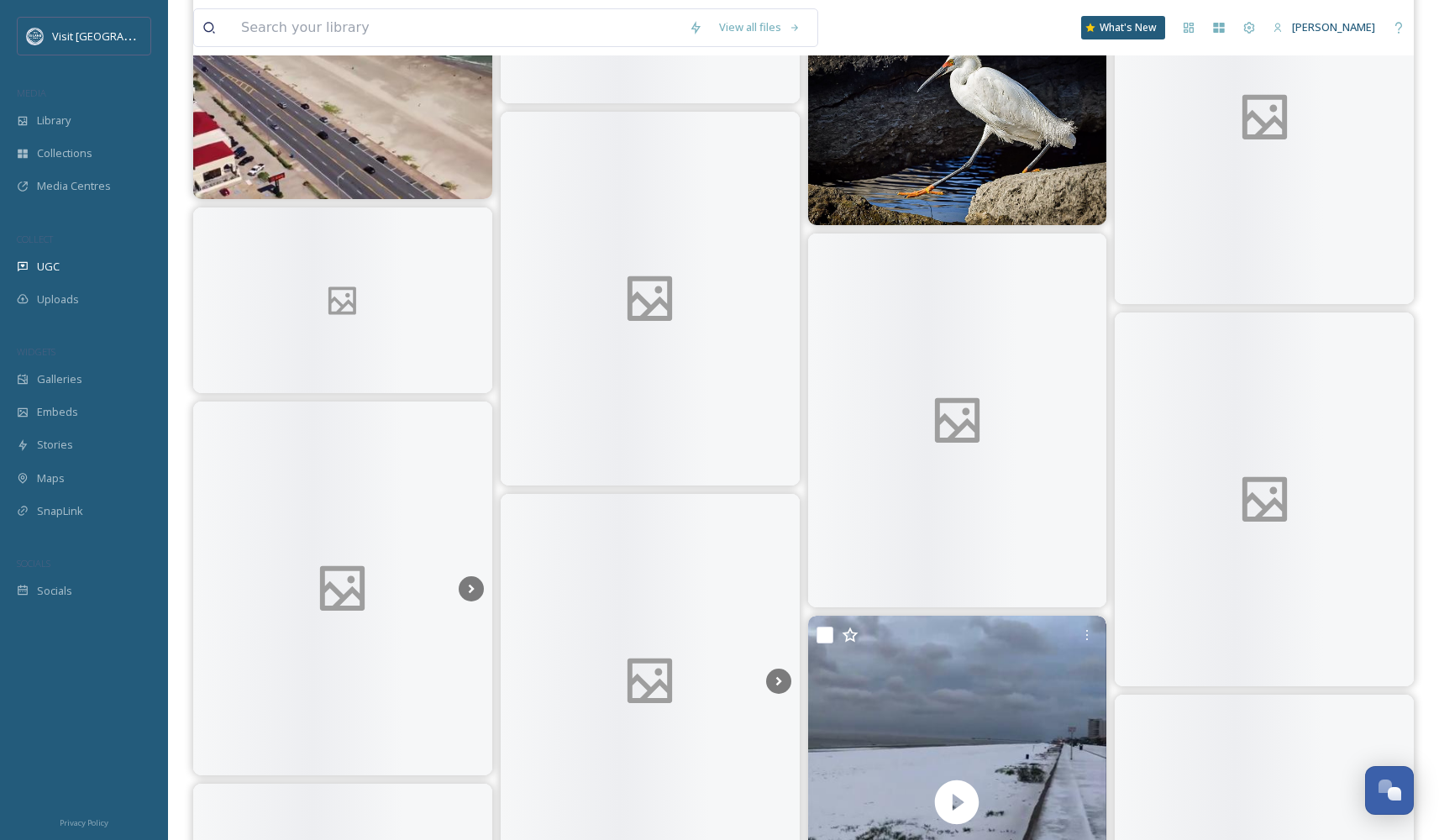
scroll to position [9037, 0]
